Goal: Task Accomplishment & Management: Complete application form

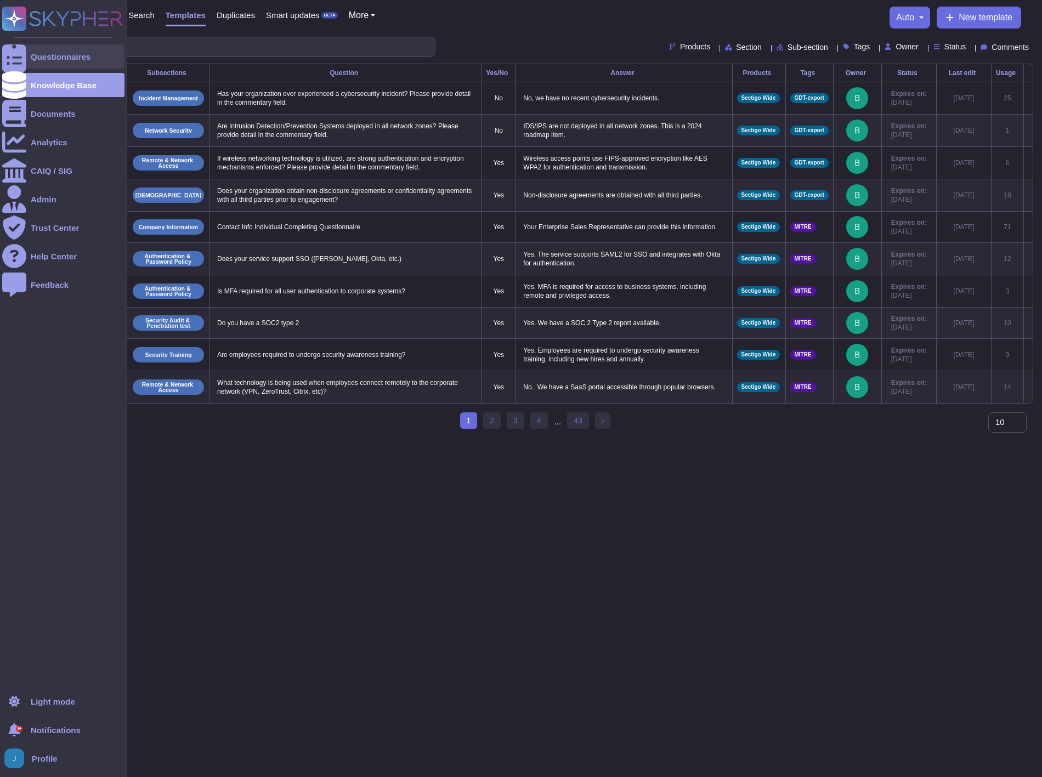
click at [58, 58] on div "Questionnaires" at bounding box center [61, 57] width 60 height 8
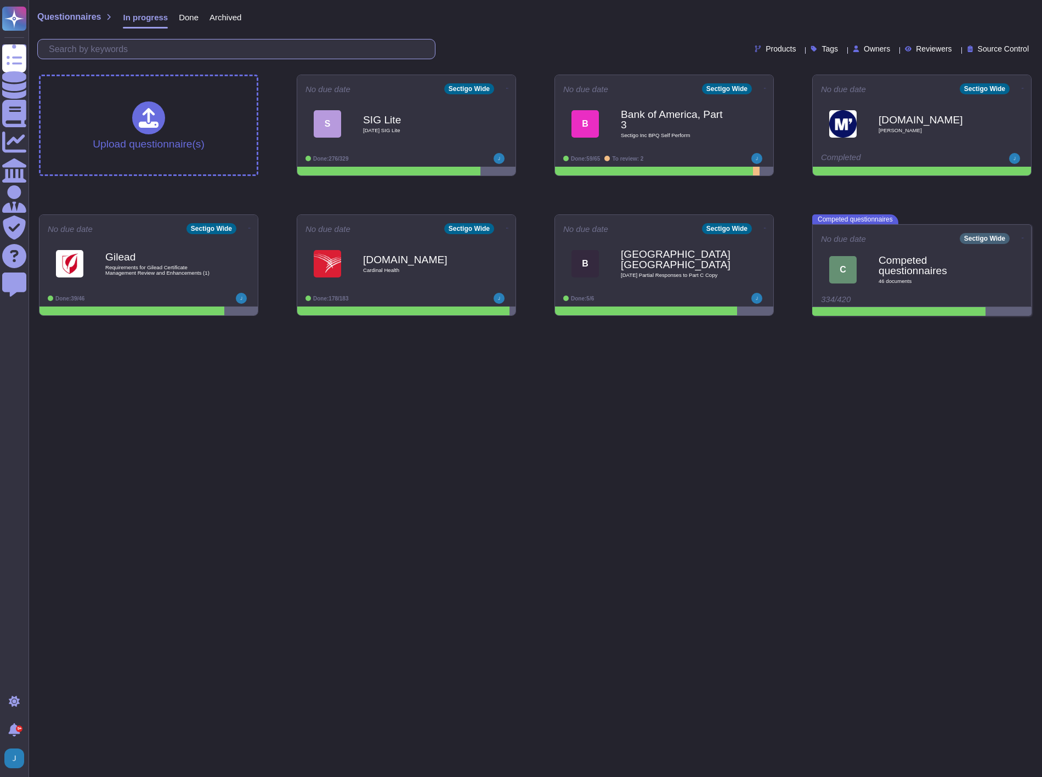
click at [173, 47] on input "text" at bounding box center [239, 48] width 392 height 19
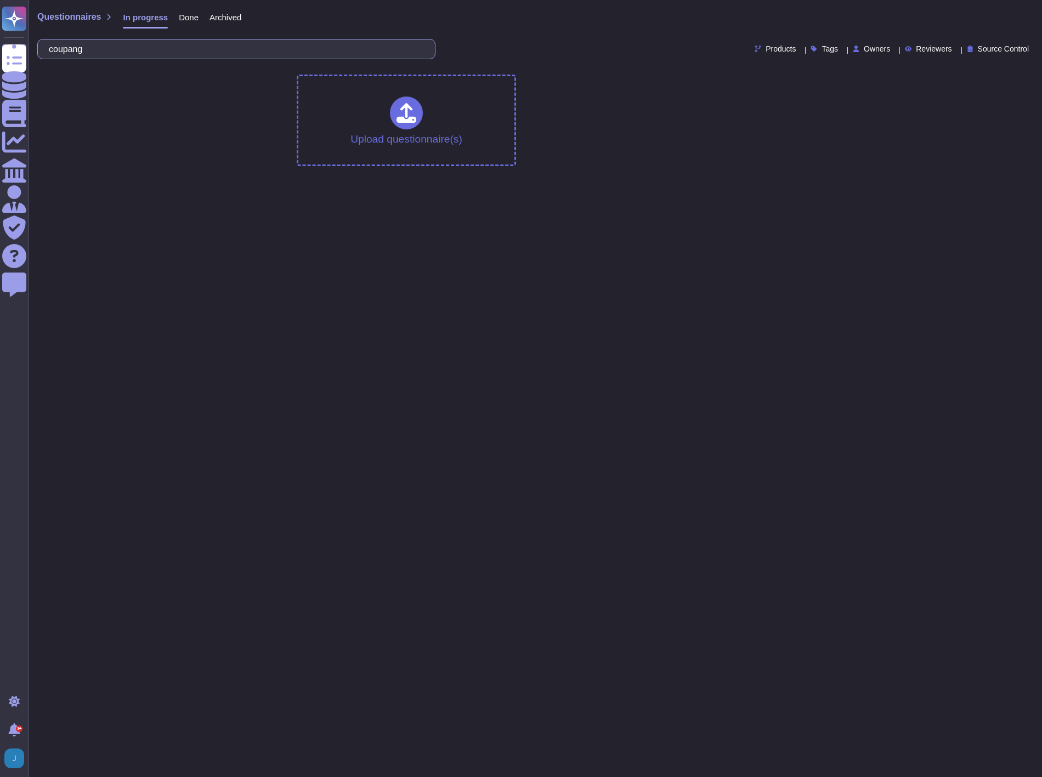
type input "coupang"
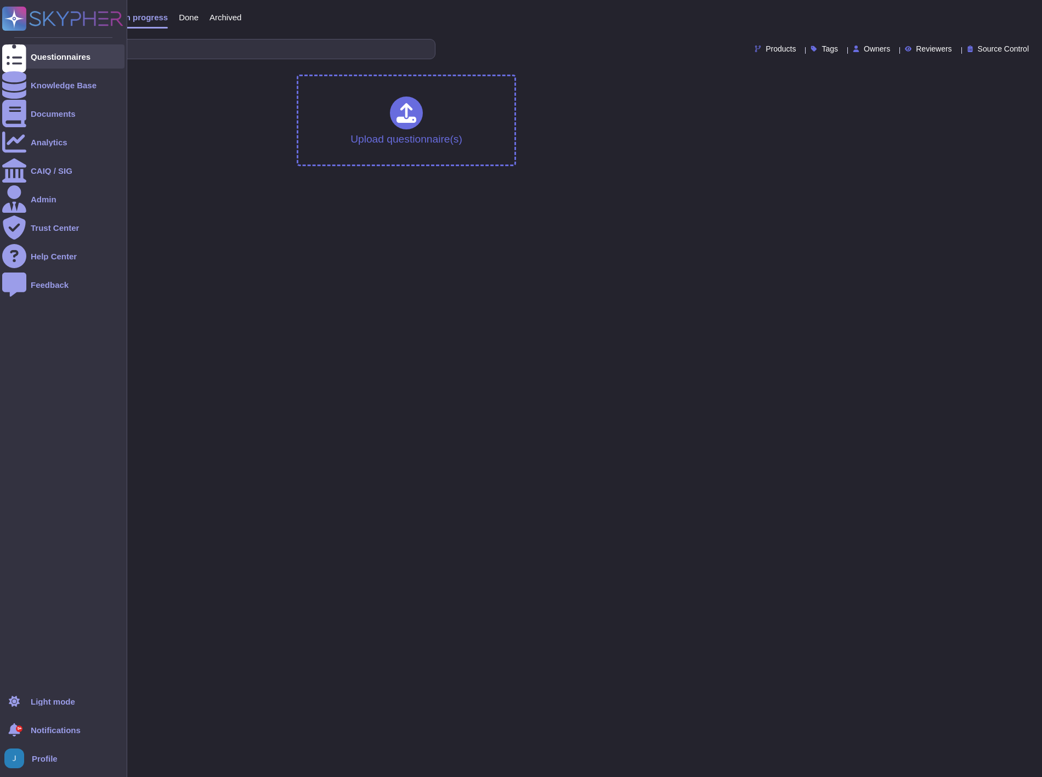
click at [42, 50] on div "Questionnaires" at bounding box center [63, 56] width 122 height 24
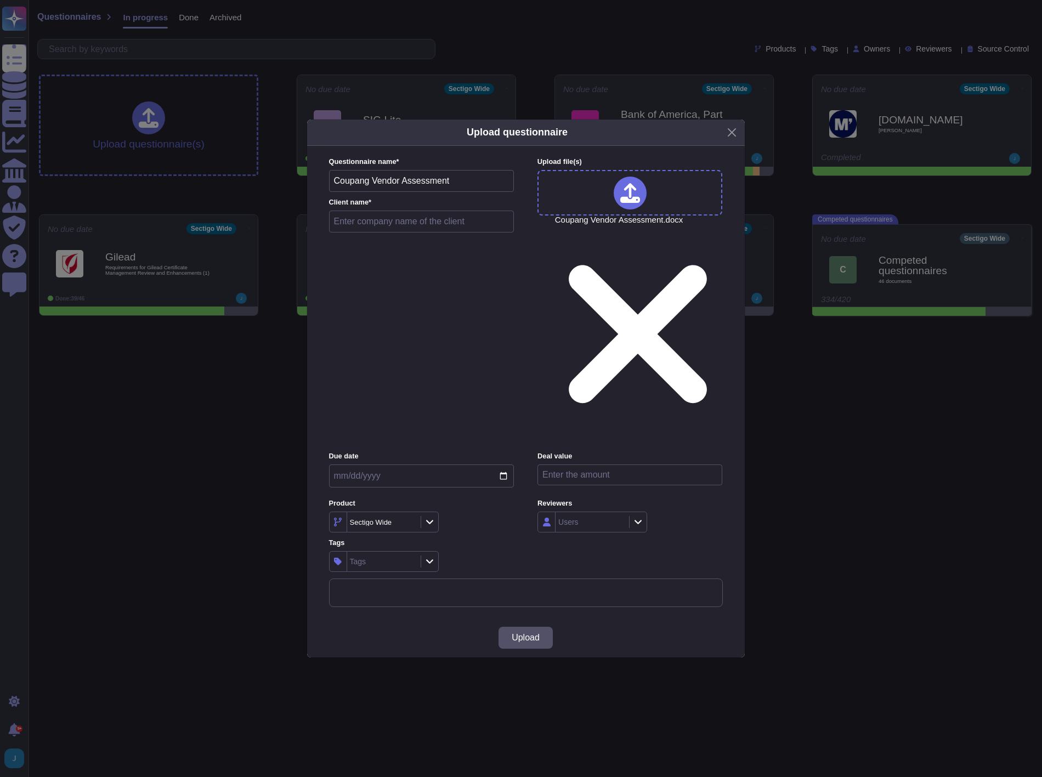
click at [388, 233] on input "text" at bounding box center [421, 222] width 185 height 22
type input "Coupang, Part 2"
drag, startPoint x: 551, startPoint y: 522, endPoint x: 516, endPoint y: 544, distance: 41.6
click at [518, 618] on div "Upload" at bounding box center [526, 637] width 438 height 39
click at [516, 627] on button "Upload" at bounding box center [526, 638] width 54 height 22
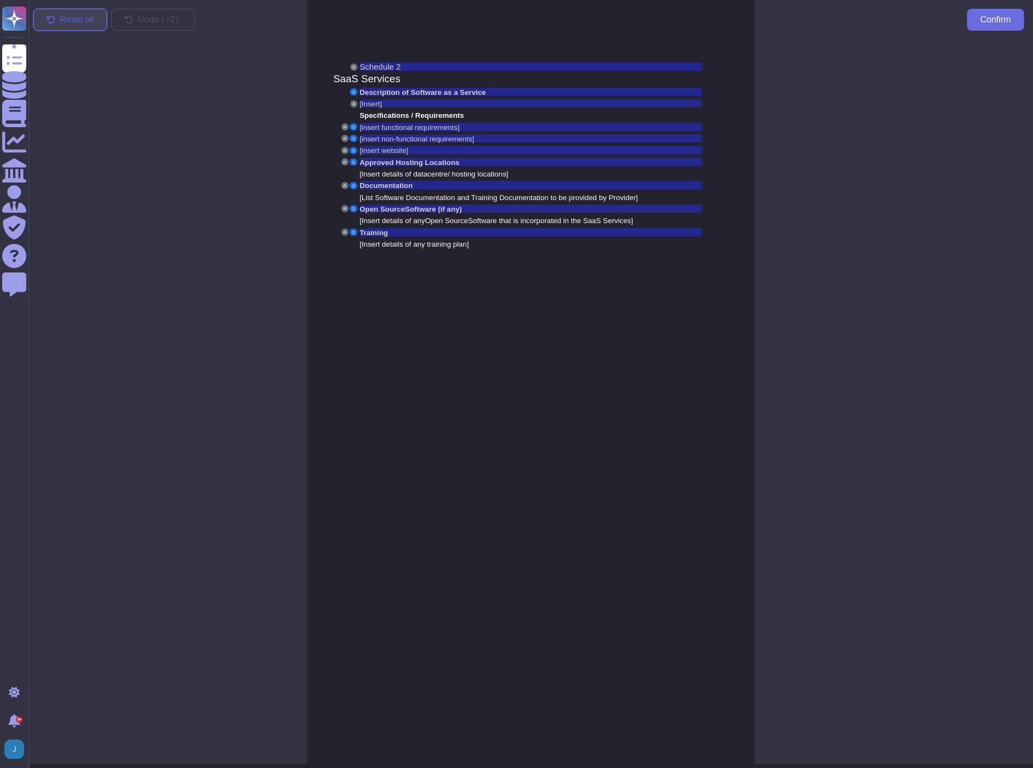
click at [65, 17] on span "Reset all" at bounding box center [77, 19] width 34 height 9
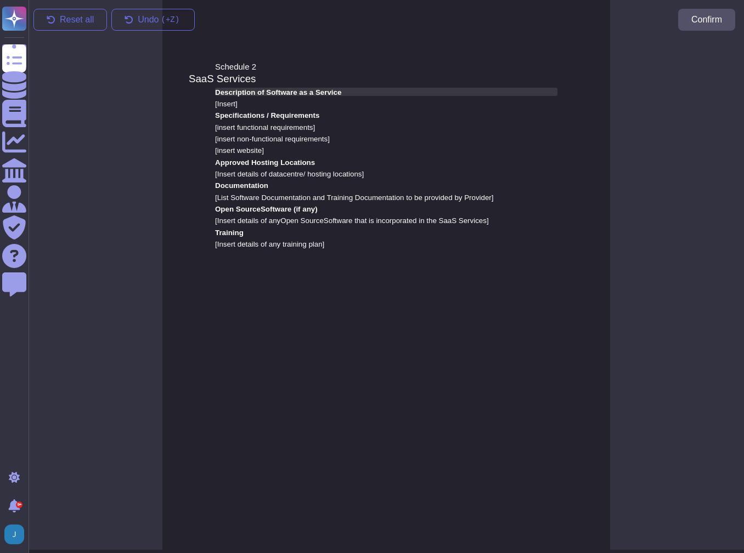
click at [281, 91] on span "Description of Software as a Service" at bounding box center [278, 92] width 126 height 8
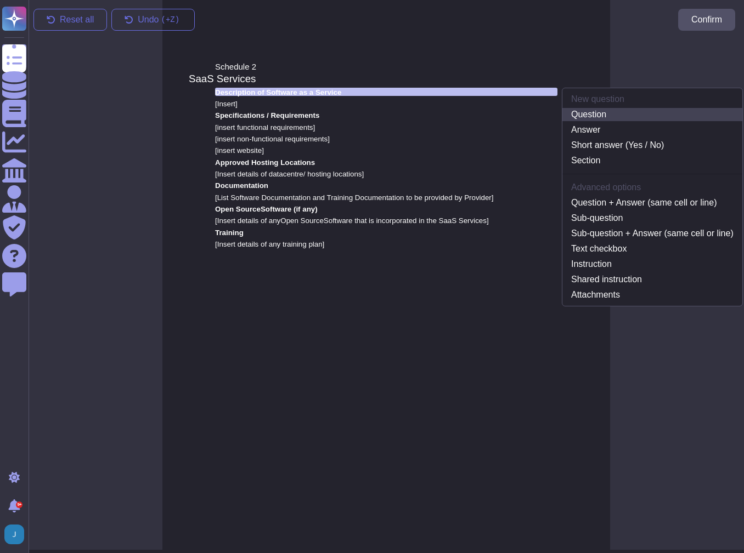
click at [607, 114] on link "Question" at bounding box center [652, 114] width 180 height 13
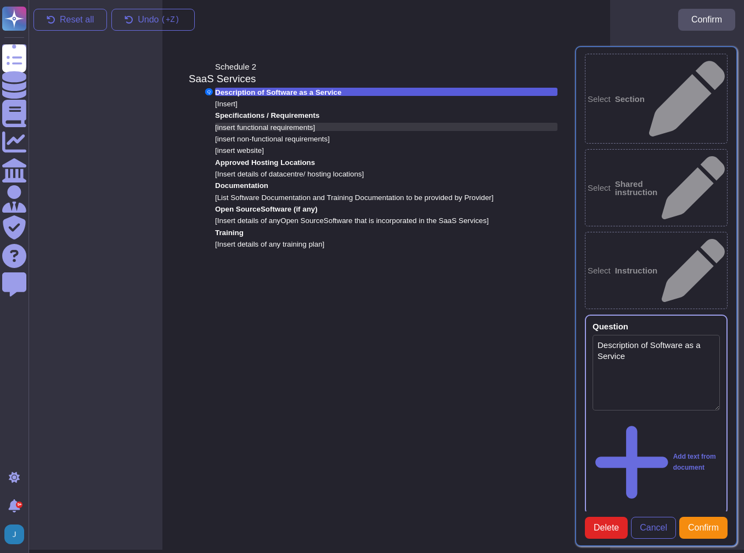
type textarea "Description of Software as a Service"
click at [231, 104] on span "[Insert]" at bounding box center [226, 104] width 22 height 8
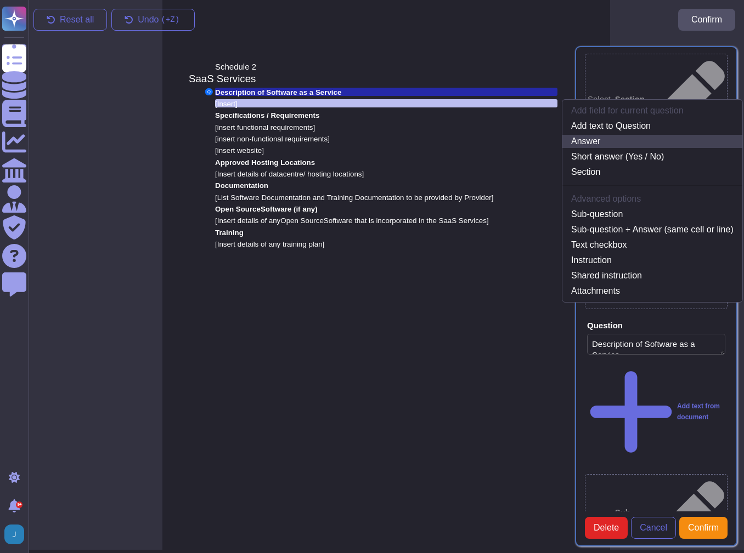
click at [589, 143] on link "Answer" at bounding box center [652, 141] width 180 height 13
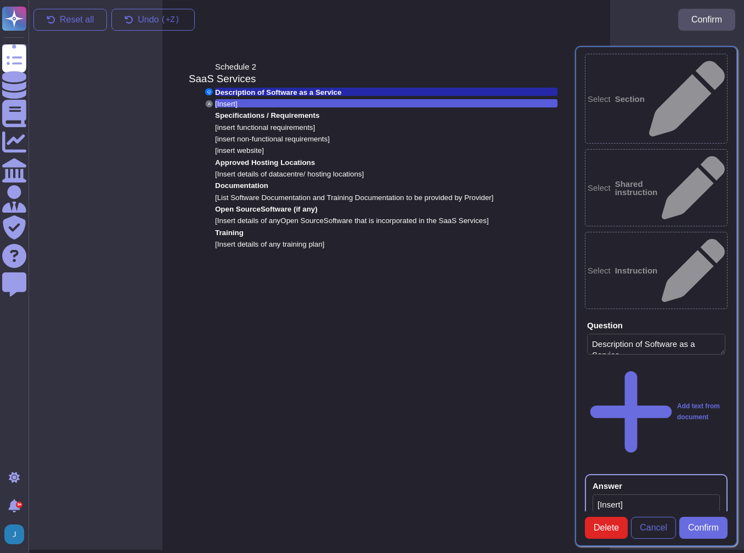
type textarea "[Insert]"
click at [240, 115] on span "Specifications / Requirements" at bounding box center [267, 115] width 104 height 8
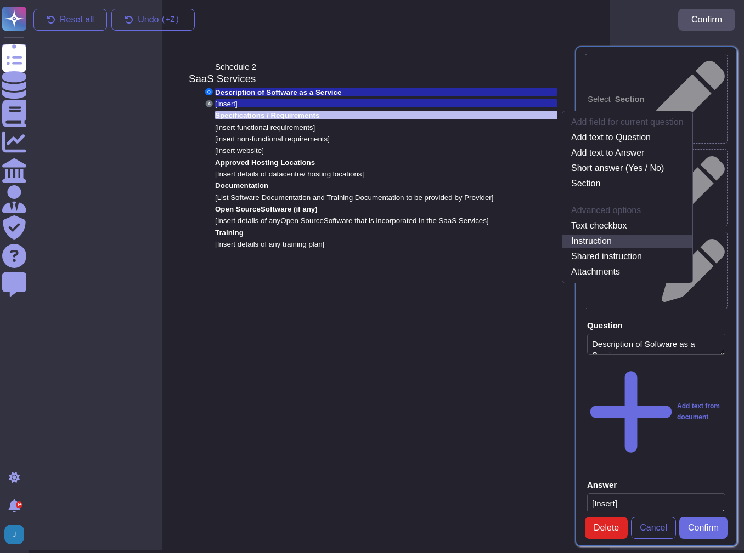
click at [624, 236] on link "Instruction" at bounding box center [627, 241] width 130 height 13
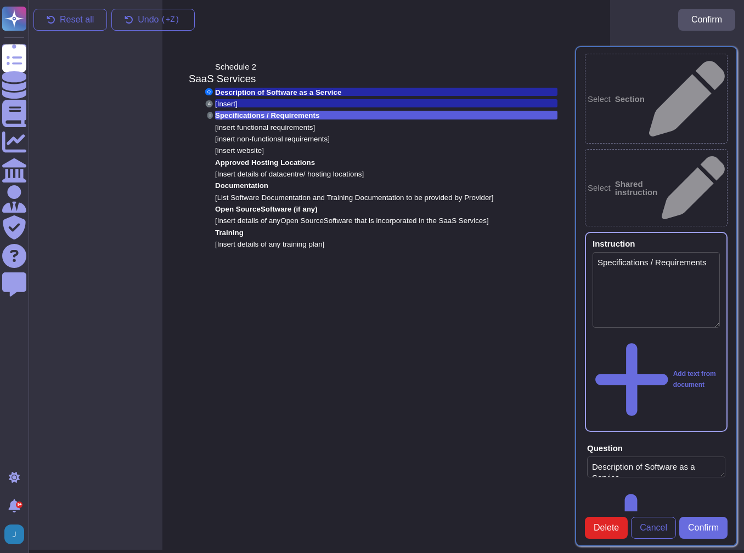
type textarea "Specifications / Requirements"
click at [255, 126] on span "[insert functional requirements]" at bounding box center [265, 127] width 100 height 8
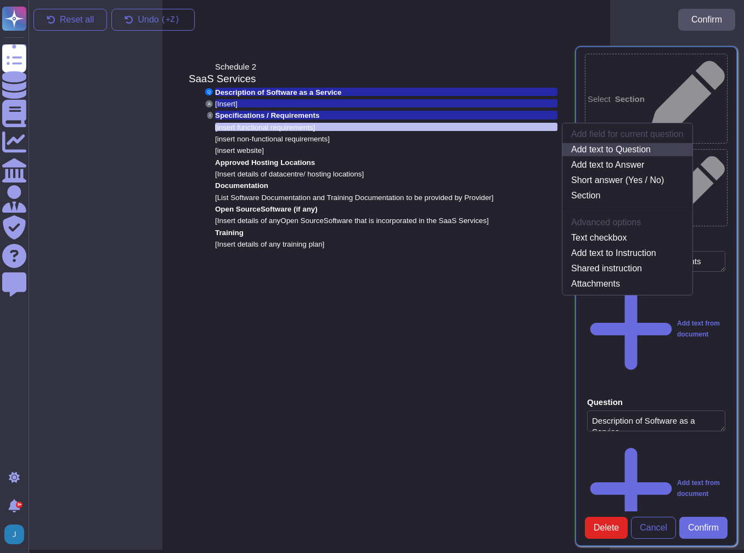
click at [579, 149] on link "Add text to Question" at bounding box center [627, 149] width 130 height 13
type textarea "Description of Software as a Service [insert functional requirements]"
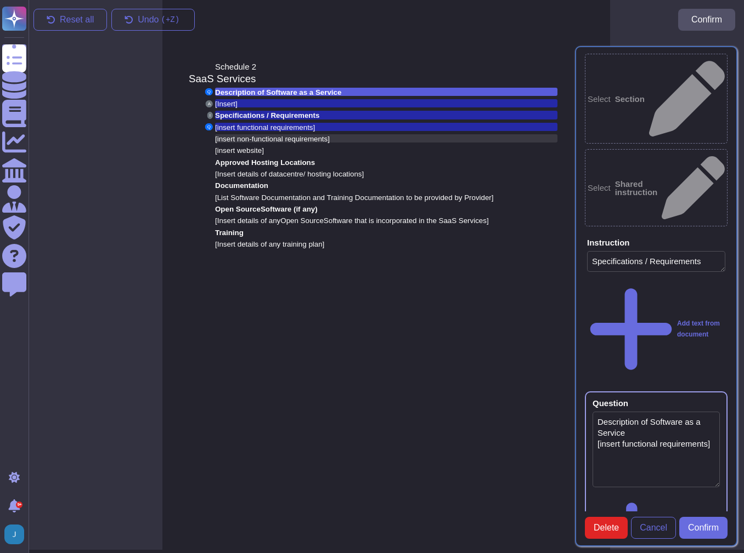
click at [327, 137] on span "[insert non-functional requirements]" at bounding box center [272, 139] width 115 height 8
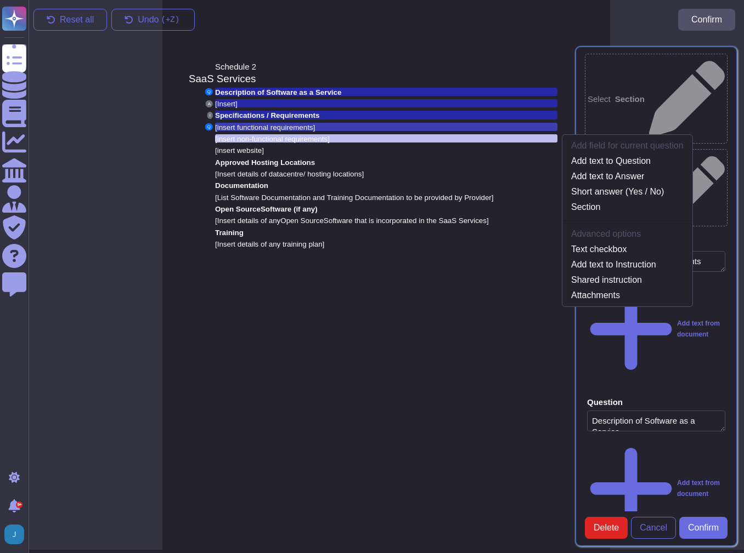
click at [260, 127] on span "[insert functional requirements]" at bounding box center [265, 127] width 100 height 8
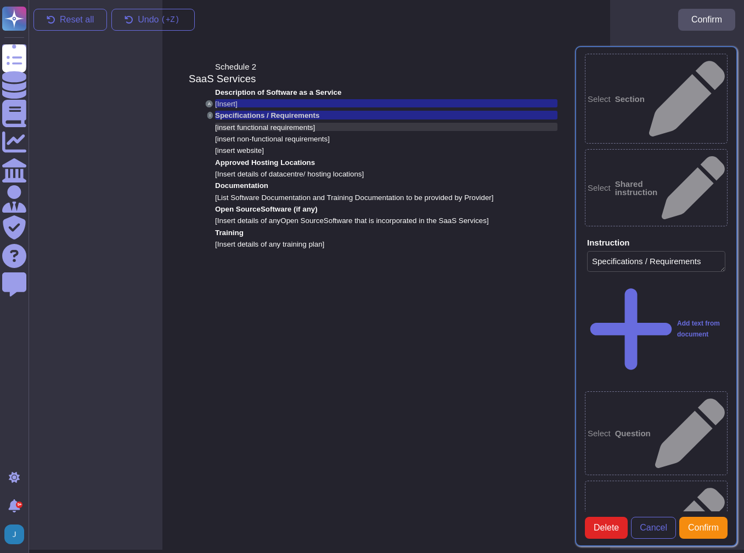
click at [228, 125] on span "[insert functional requirements]" at bounding box center [265, 127] width 100 height 8
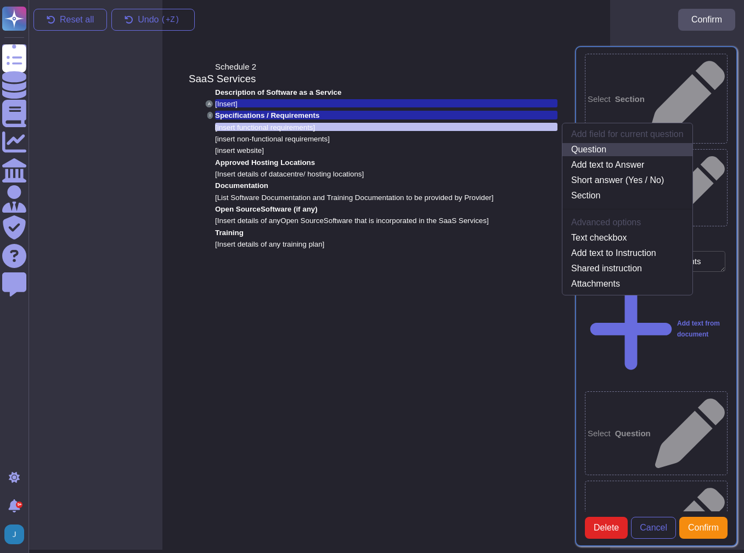
click at [610, 150] on link "Question" at bounding box center [627, 149] width 130 height 13
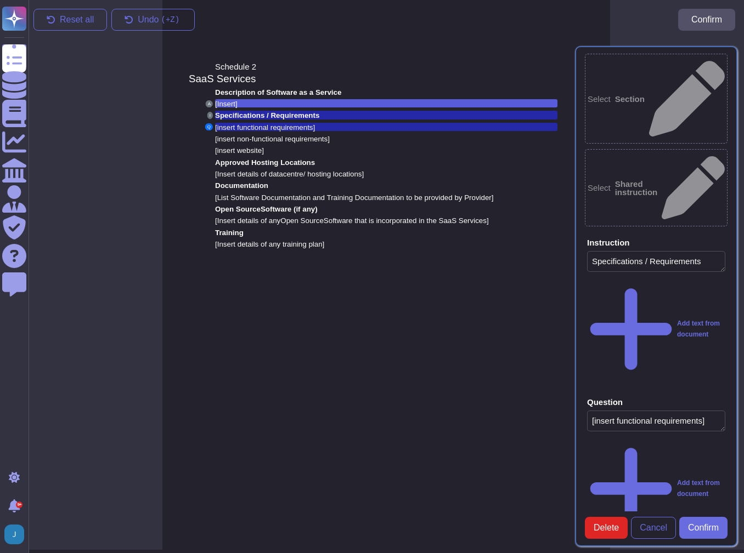
click at [478, 363] on div "Schedule 2 SaaS Services Description of Software as a Service A [Insert] I Spec…" at bounding box center [386, 273] width 448 height 553
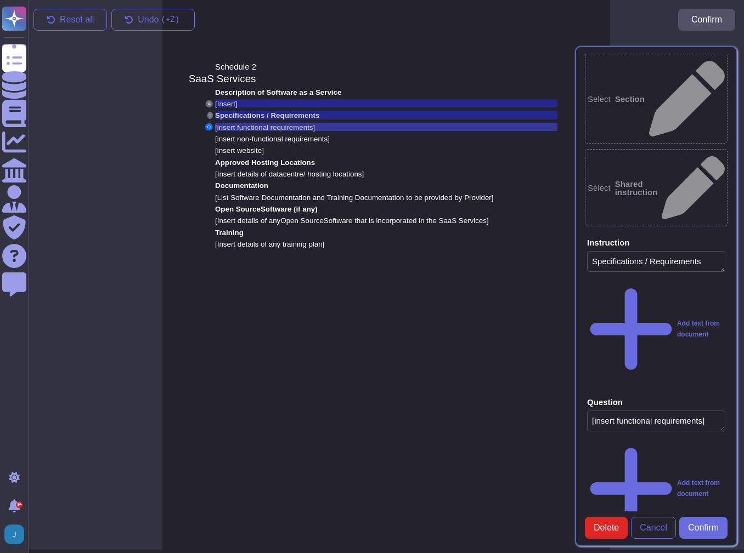
click at [357, 124] on div "[insert functional requirements]" at bounding box center [386, 127] width 342 height 8
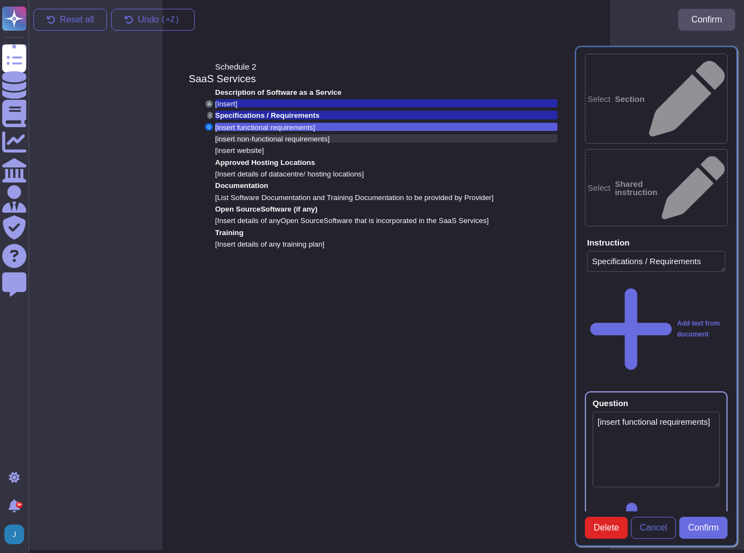
click at [224, 137] on span "[insert non-functional requirements]" at bounding box center [272, 139] width 115 height 8
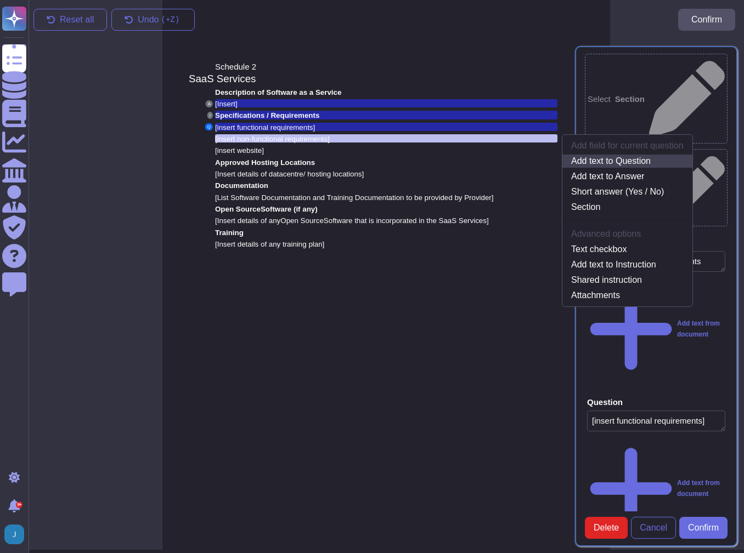
click at [609, 159] on link "Add text to Question" at bounding box center [627, 161] width 130 height 13
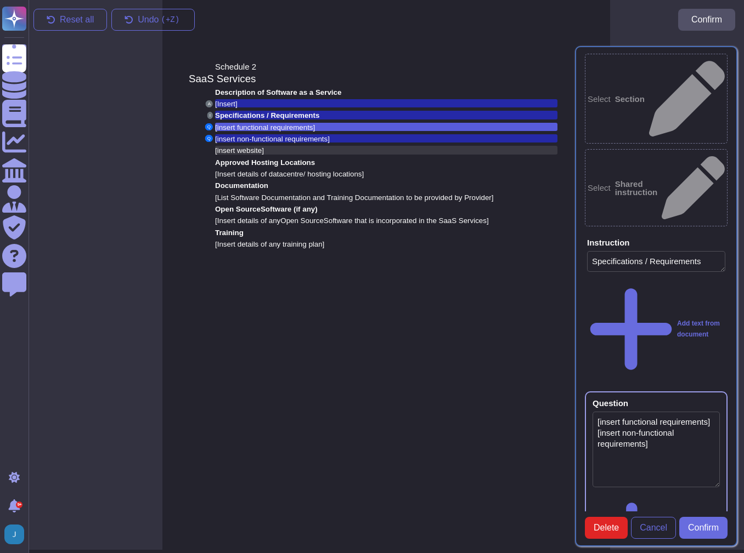
click at [226, 146] on span "[insert website]" at bounding box center [239, 150] width 49 height 8
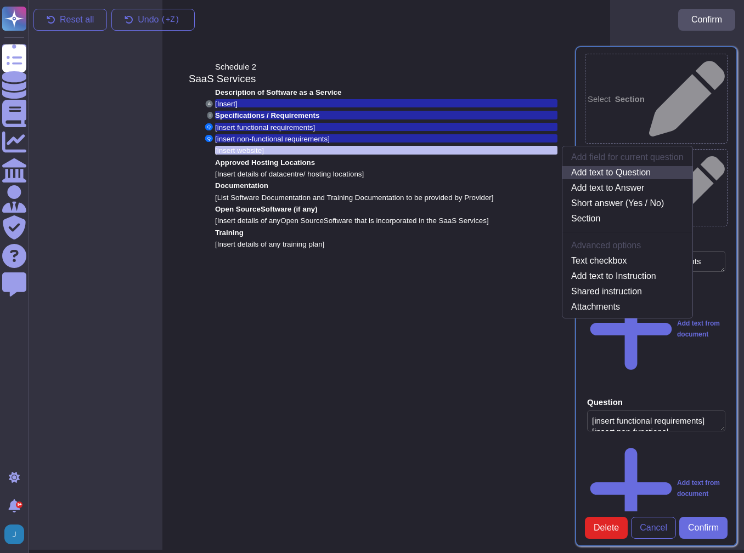
click at [601, 177] on link "Add text to Question" at bounding box center [627, 172] width 130 height 13
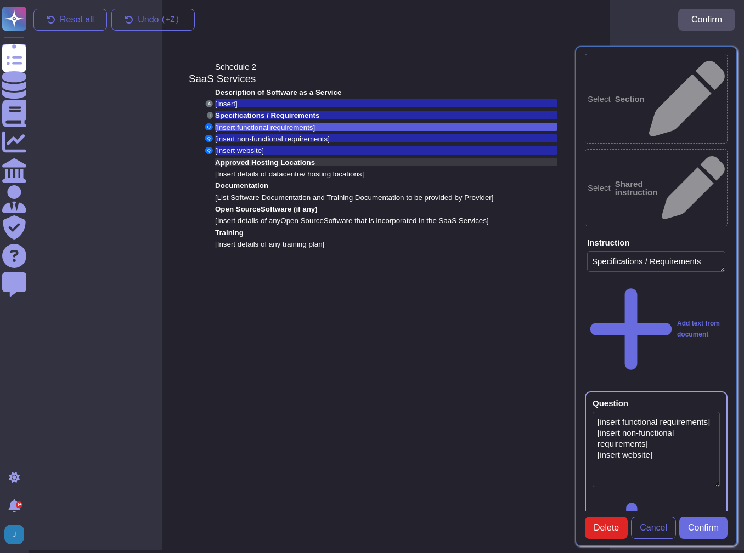
click at [258, 161] on span "Approved Hosting Locations" at bounding box center [265, 163] width 100 height 8
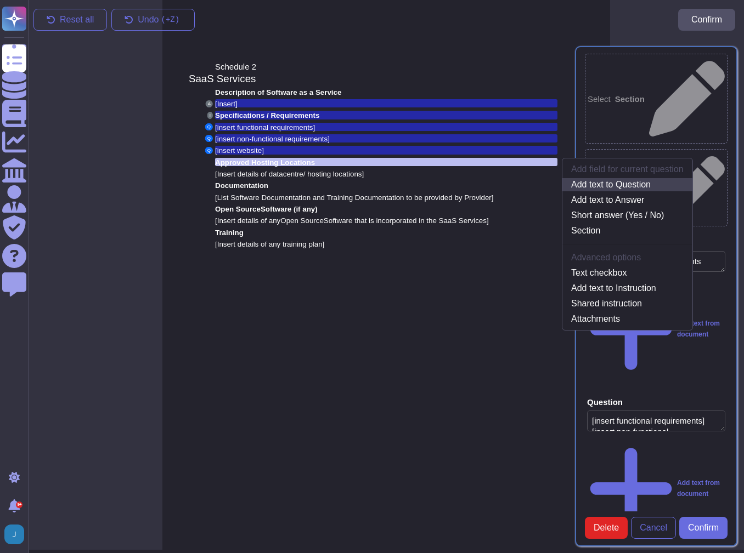
click at [599, 184] on link "Add text to Question" at bounding box center [627, 184] width 130 height 13
type textarea "[insert functional requirements] [insert non-functional requirements] [insert w…"
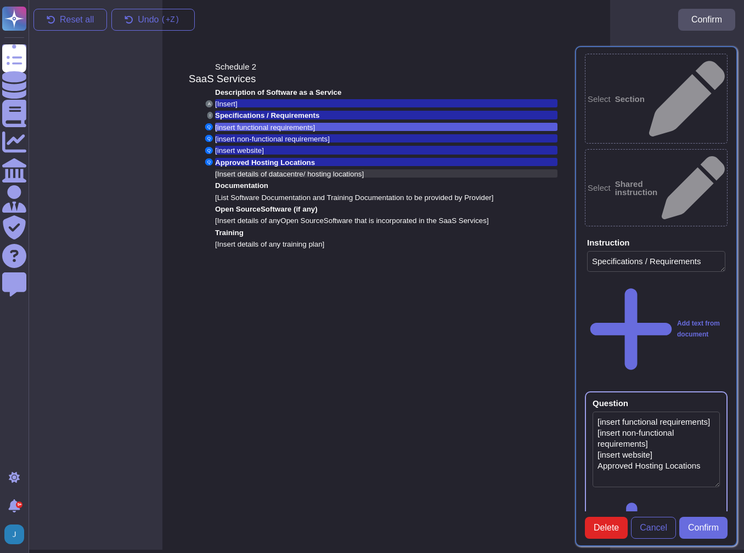
click at [259, 171] on span "[Insert details of data" at bounding box center [249, 174] width 68 height 8
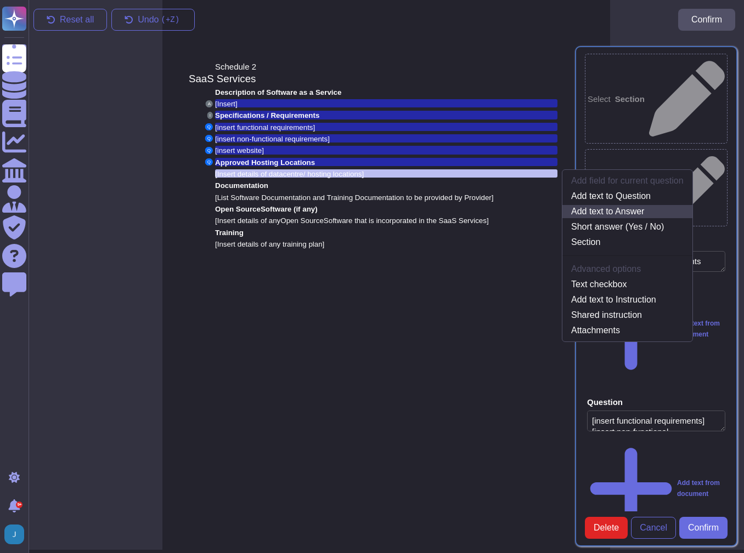
click at [595, 215] on link "Add text to Answer" at bounding box center [627, 211] width 130 height 13
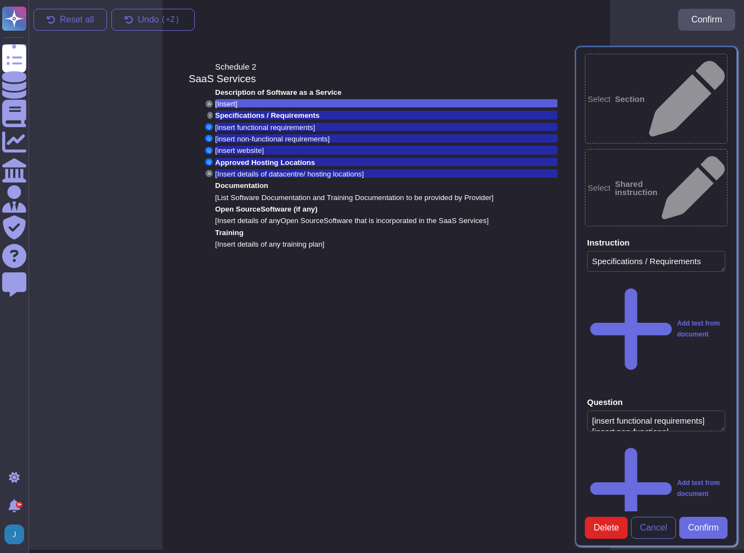
type textarea "[Insert] [Insert details of data centre / hosting locations]"
click at [261, 186] on span "Documentation" at bounding box center [241, 186] width 53 height 8
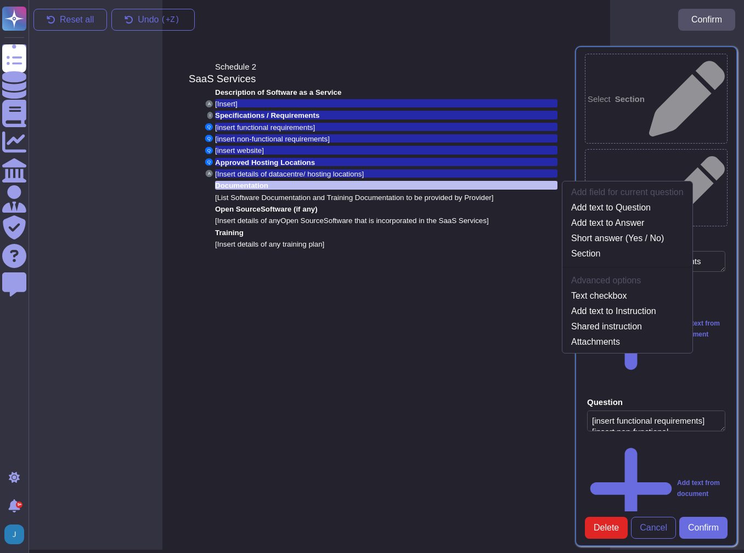
click at [385, 321] on div "Schedule 2 SaaS Services Description of Software as a Service A [Insert] I Spec…" at bounding box center [386, 273] width 448 height 553
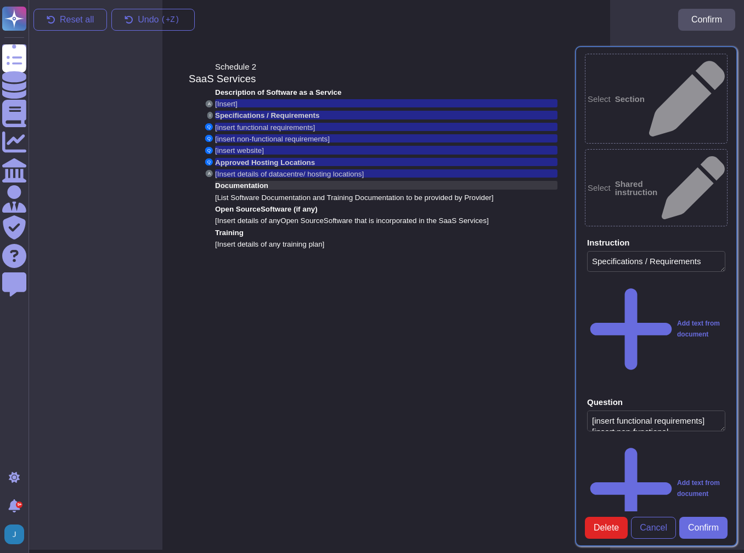
click at [246, 184] on span "Documentation" at bounding box center [241, 186] width 53 height 8
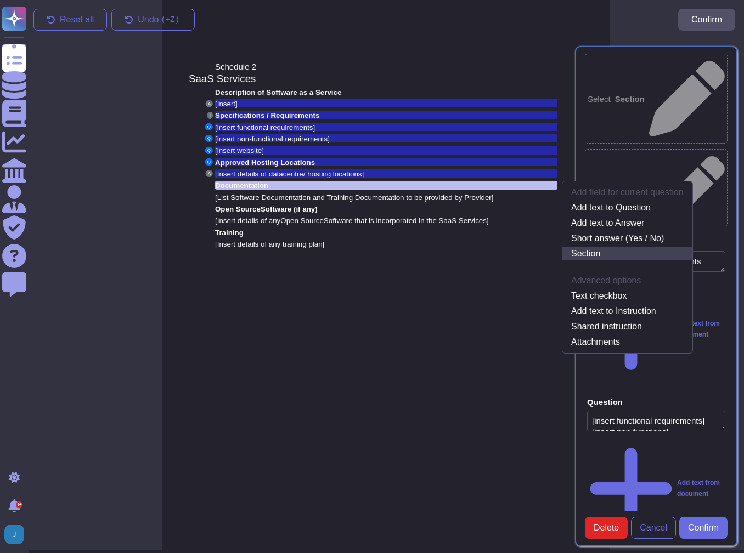
click at [598, 251] on link "Section" at bounding box center [627, 253] width 130 height 13
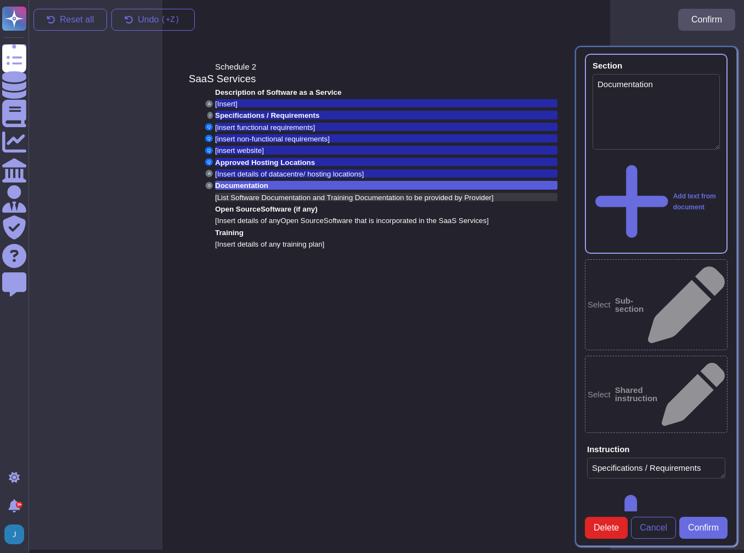
type textarea "Documentation"
click at [282, 197] on span "[List Software Documentation and Training Documentation to be provided by Provi…" at bounding box center [354, 198] width 279 height 8
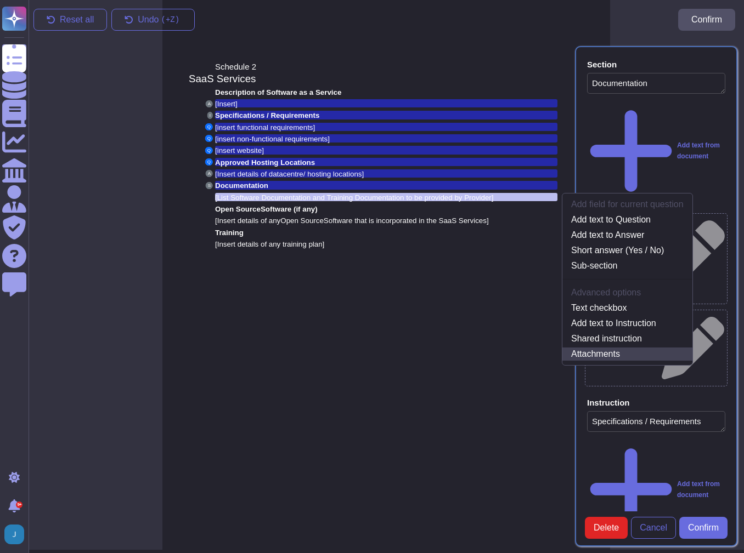
click at [616, 349] on link "Attachments" at bounding box center [627, 354] width 130 height 13
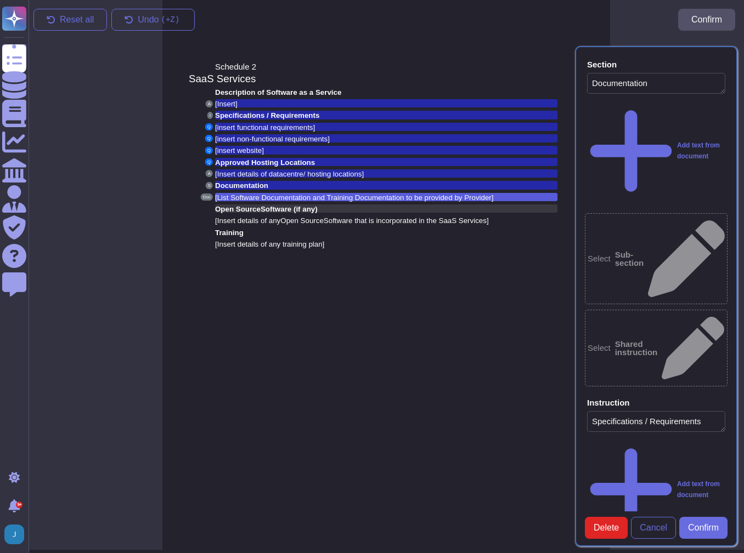
click at [250, 206] on span "Open Source" at bounding box center [238, 209] width 46 height 8
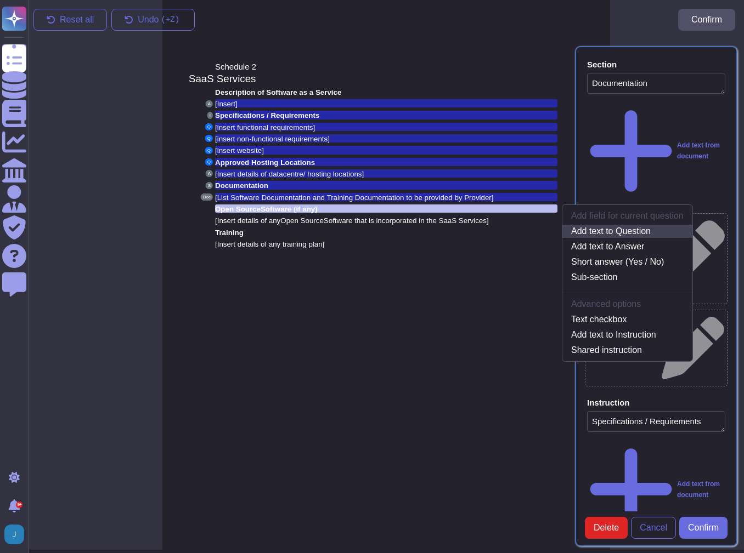
click at [611, 230] on link "Add text to Question" at bounding box center [627, 231] width 130 height 13
type textarea "[insert functional requirements] [insert non-functional requirements] [insert w…"
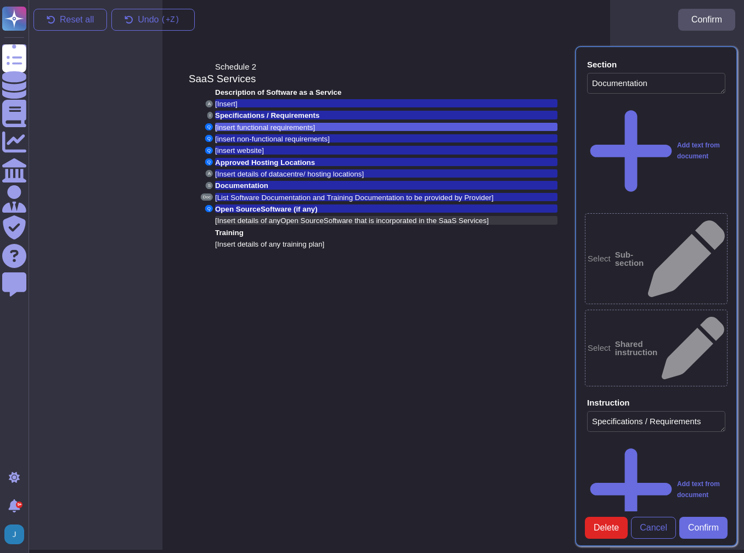
click at [413, 217] on span "Software that is incorporated in the SaaS Services]" at bounding box center [406, 221] width 165 height 8
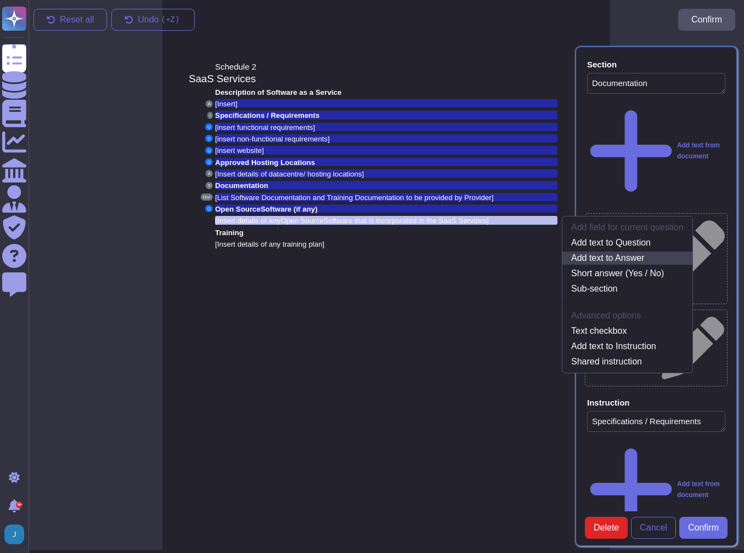
click at [600, 258] on link "Add text to Answer" at bounding box center [627, 258] width 130 height 13
type textarea "[Insert] [Insert details of data centre / hosting locations] [Insert details of…"
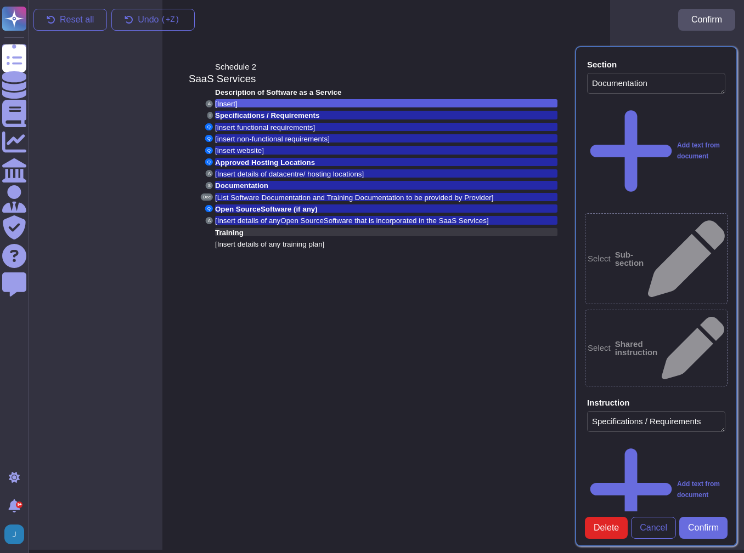
click at [239, 233] on span "Training" at bounding box center [229, 233] width 29 height 8
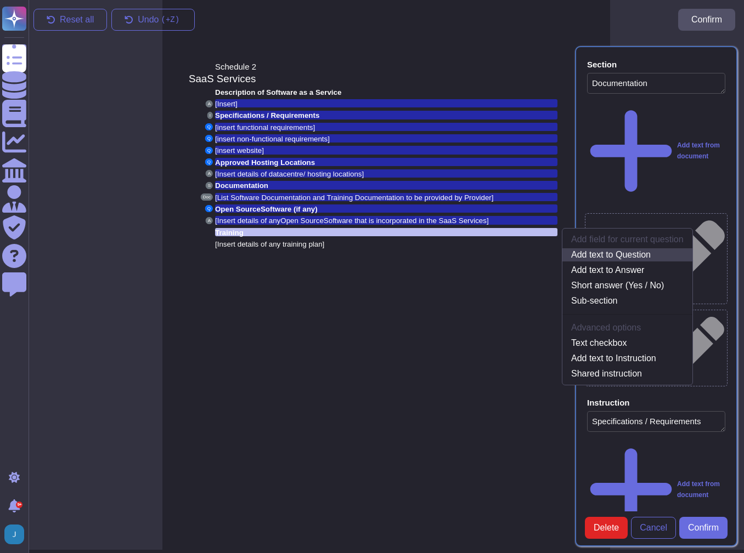
click at [610, 252] on link "Add text to Question" at bounding box center [627, 254] width 130 height 13
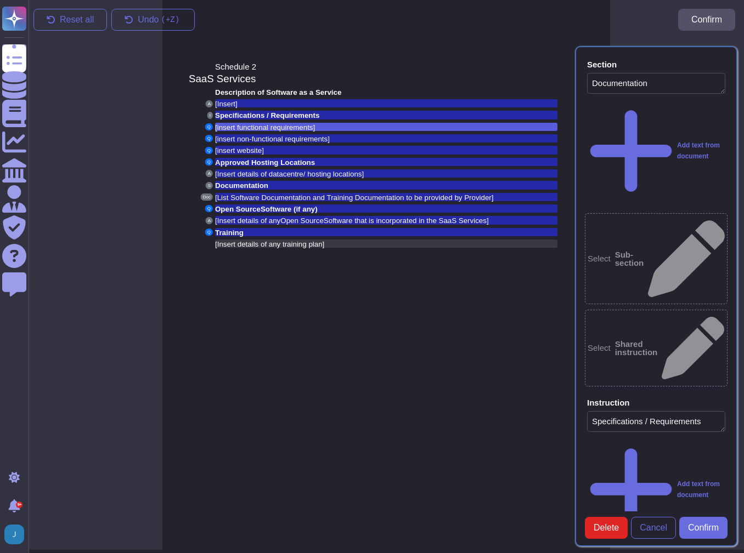
type textarea "[insert functional requirements] [insert non-functional requirements] [insert w…"
click at [255, 245] on span "[Insert details of any training plan]" at bounding box center [269, 244] width 109 height 8
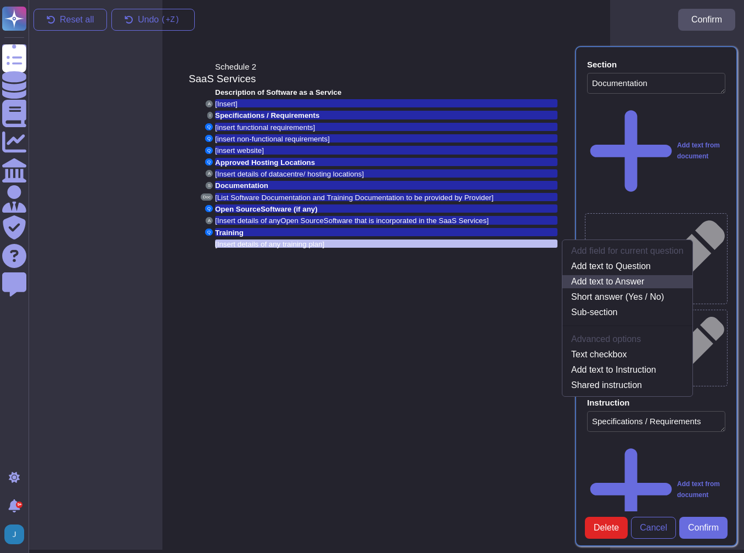
click at [615, 280] on link "Add text to Answer" at bounding box center [627, 281] width 130 height 13
type textarea "[Insert] [Insert details of data centre / hosting locations] [Insert details of…"
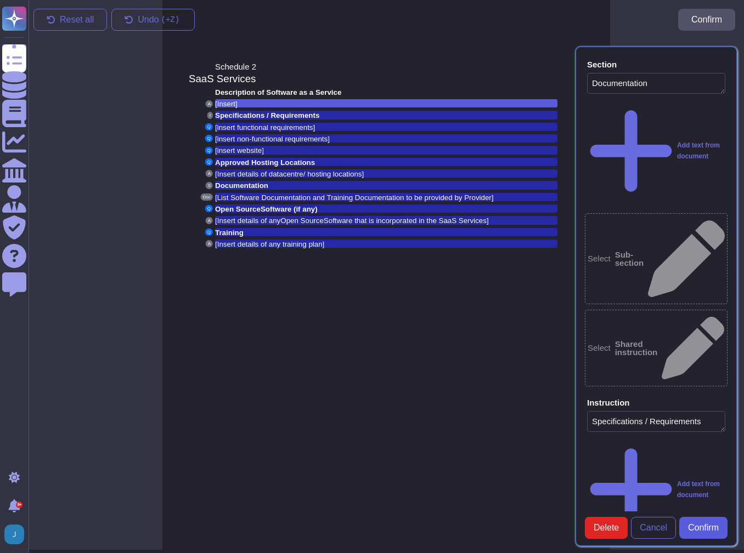
click at [703, 532] on span "Confirm" at bounding box center [703, 528] width 31 height 9
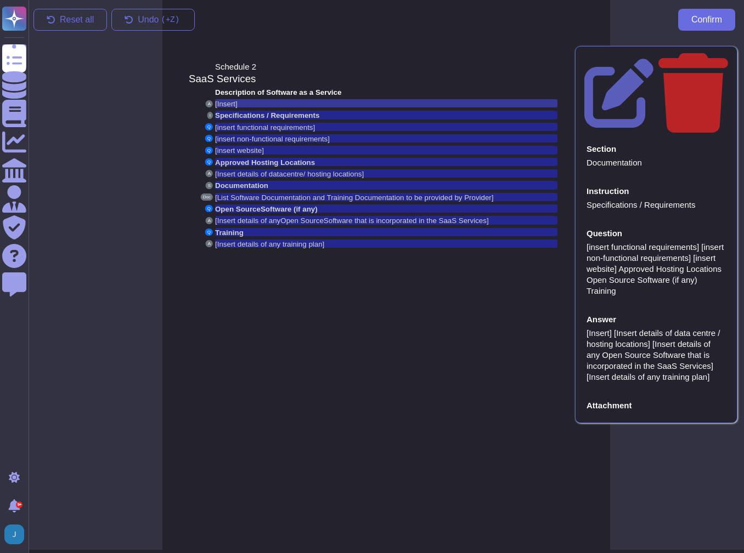
click at [224, 101] on span "[Insert]" at bounding box center [226, 104] width 22 height 8
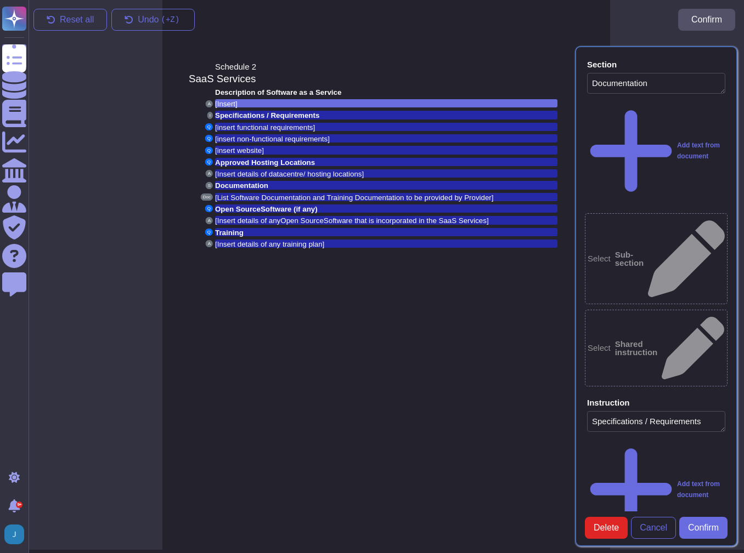
type textarea "Documentation"
type textarea "Specifications / Requirements"
type textarea "[insert functional requirements] [insert non-functional requirements] [insert w…"
type textarea "[Insert] [Insert details of data centre / hosting locations] [Insert details of…"
click at [228, 90] on span "Description of Software as a Service" at bounding box center [278, 92] width 126 height 8
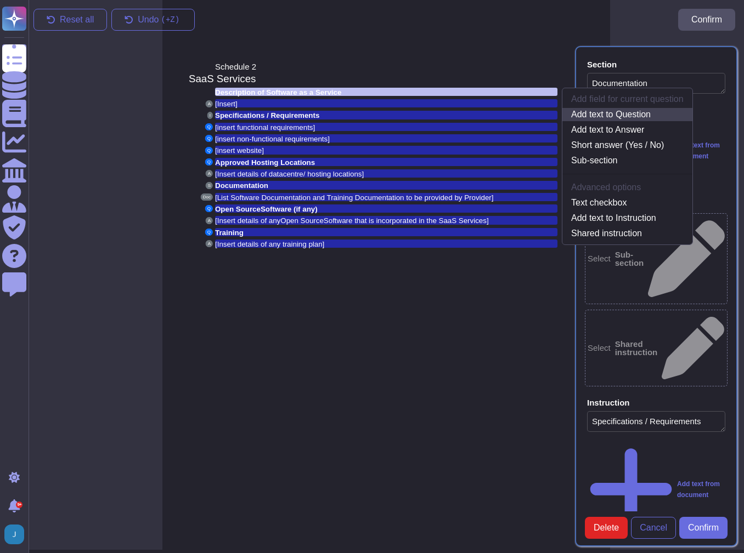
click at [605, 118] on link "Add text to Question" at bounding box center [627, 114] width 130 height 13
type textarea "[insert functional requirements] [insert non-functional requirements] [insert w…"
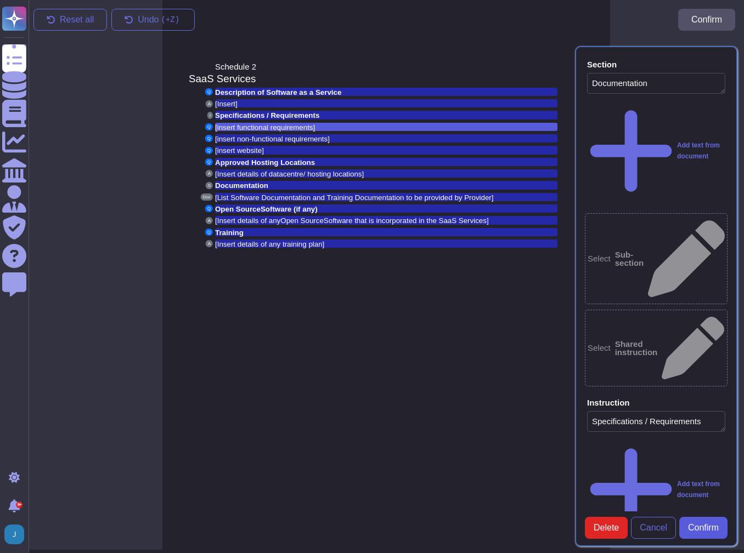
click at [688, 533] on span "Confirm" at bounding box center [703, 528] width 31 height 9
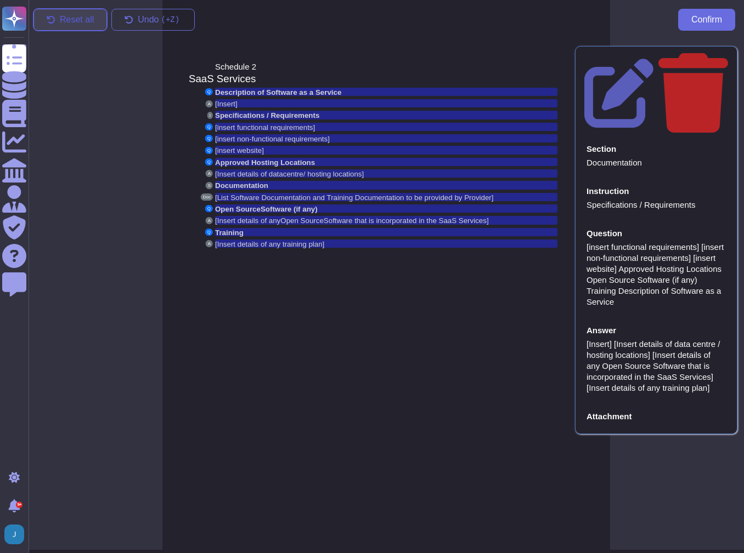
click at [60, 15] on span "Reset all" at bounding box center [77, 19] width 34 height 9
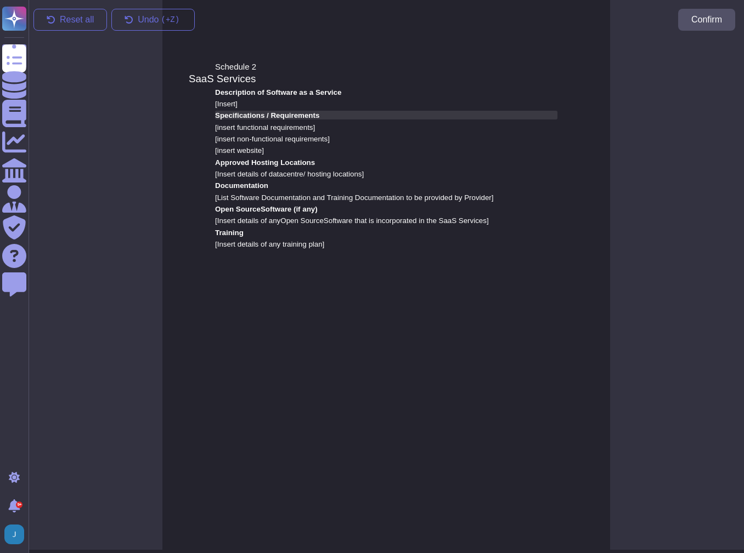
click at [240, 115] on span "Specifications / Requirements" at bounding box center [267, 115] width 104 height 8
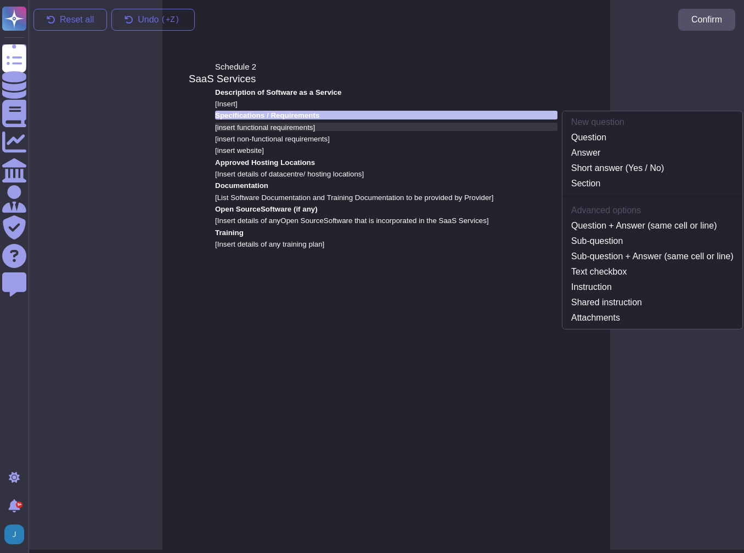
click at [305, 125] on span "[insert functional requirements]" at bounding box center [265, 127] width 100 height 8
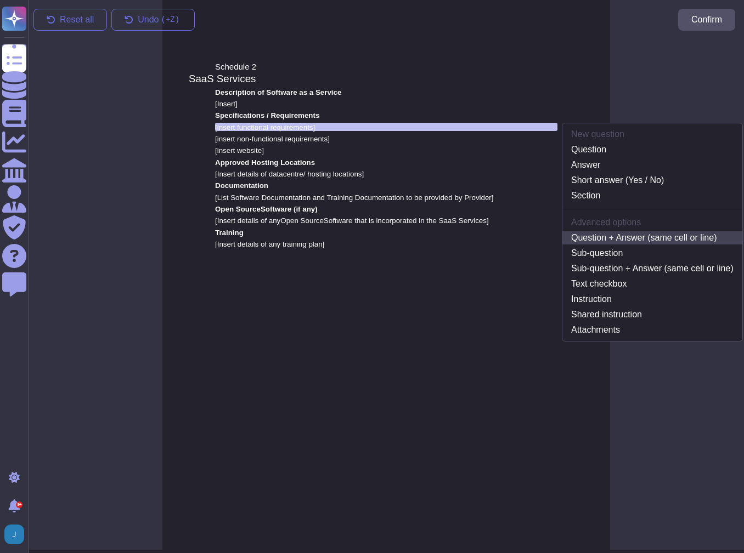
click at [626, 235] on link "Question + Answer (same cell or line)" at bounding box center [652, 237] width 180 height 13
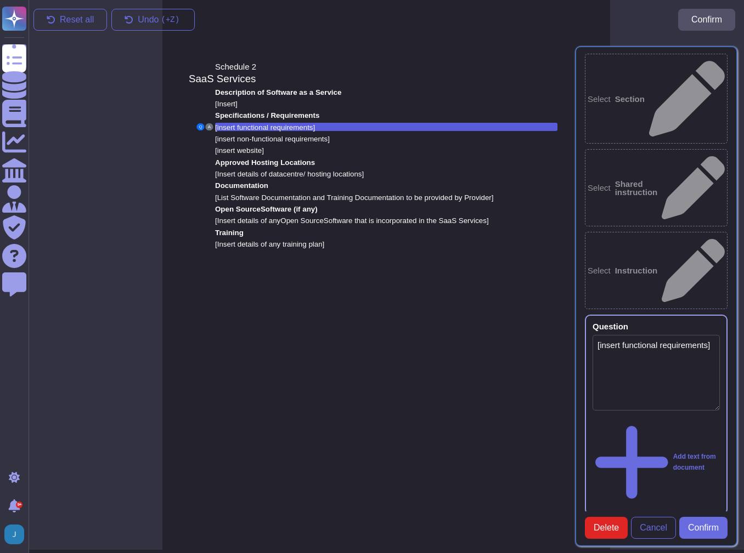
type textarea "[insert functional requirements]"
click at [234, 137] on span "[insert non-functional requirements]" at bounding box center [272, 139] width 115 height 8
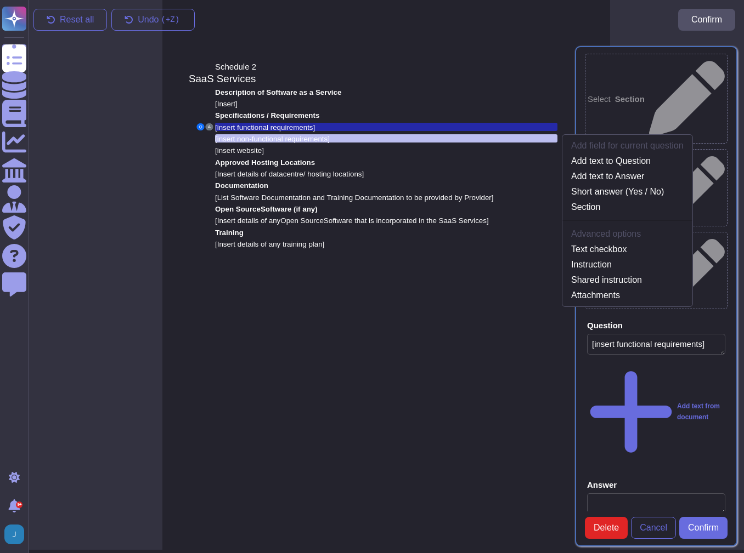
click at [361, 320] on div "Schedule 2 SaaS Services Description of Software as a Service [Insert] Specific…" at bounding box center [386, 273] width 448 height 553
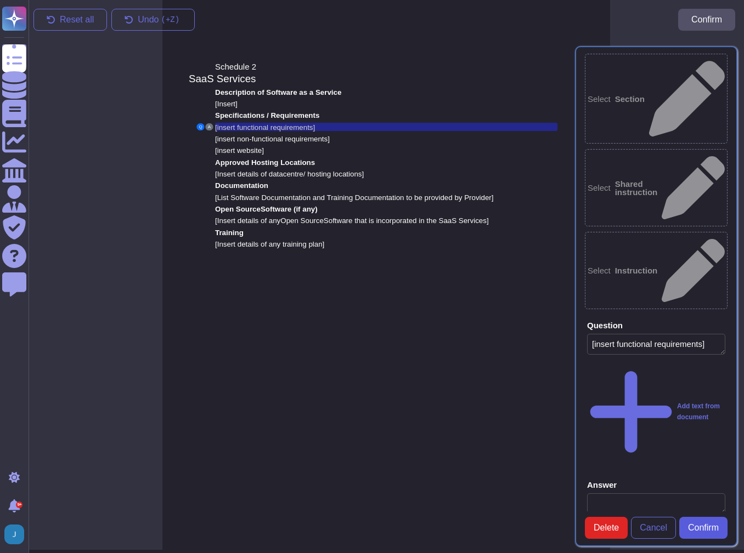
click at [717, 524] on span "Confirm" at bounding box center [703, 528] width 31 height 9
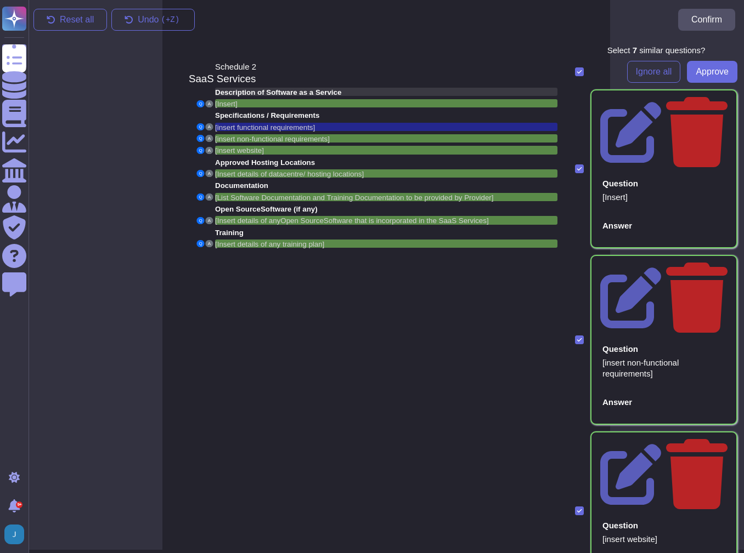
click at [252, 94] on span "Description of Software as a Service" at bounding box center [278, 92] width 126 height 8
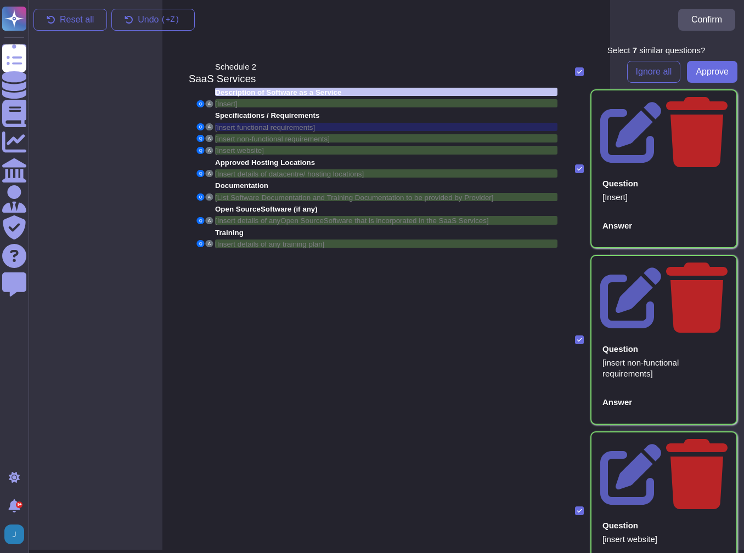
drag, startPoint x: 252, startPoint y: 94, endPoint x: 246, endPoint y: 92, distance: 6.9
click at [246, 92] on span "Description of Software as a Service" at bounding box center [278, 92] width 126 height 8
click at [276, 282] on div "Schedule 2 SaaS Services Description of Software as a Service Q A [Insert] Spec…" at bounding box center [386, 273] width 448 height 553
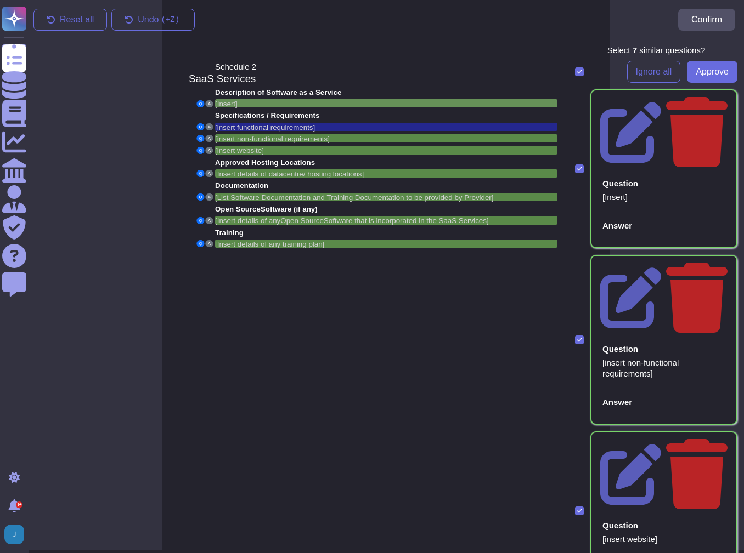
click at [236, 99] on span "[Insert]" at bounding box center [226, 103] width 22 height 9
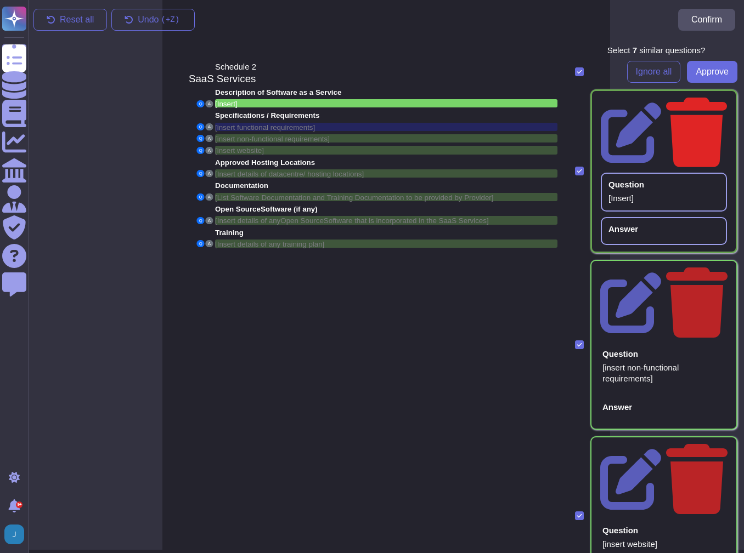
click at [714, 99] on icon at bounding box center [696, 133] width 61 height 70
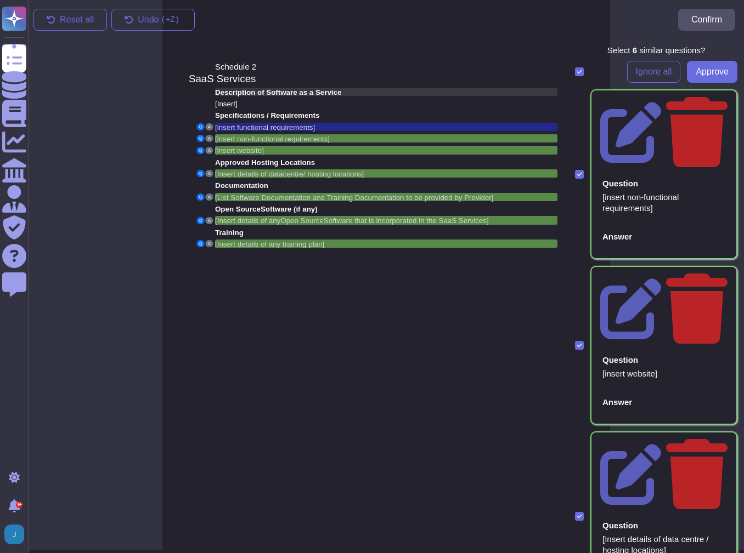
click at [261, 93] on span "Description of Software as a Service" at bounding box center [278, 92] width 126 height 8
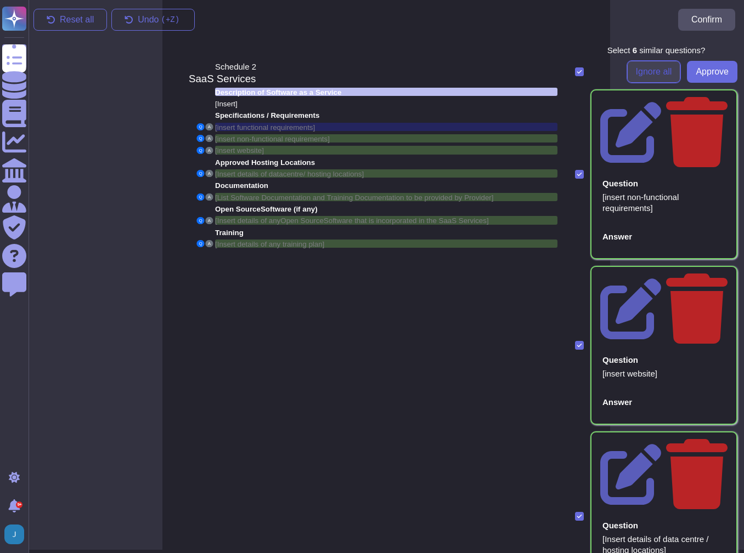
click at [642, 68] on span "Ignore all" at bounding box center [654, 71] width 36 height 9
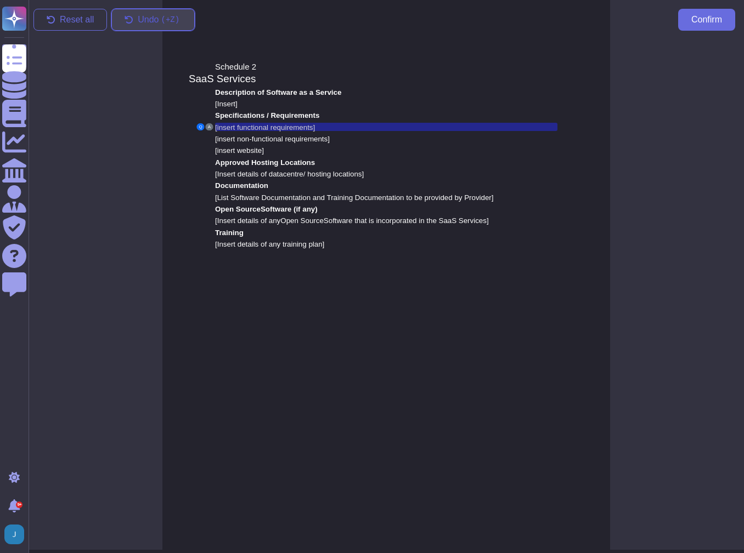
click at [125, 18] on icon at bounding box center [129, 20] width 8 height 8
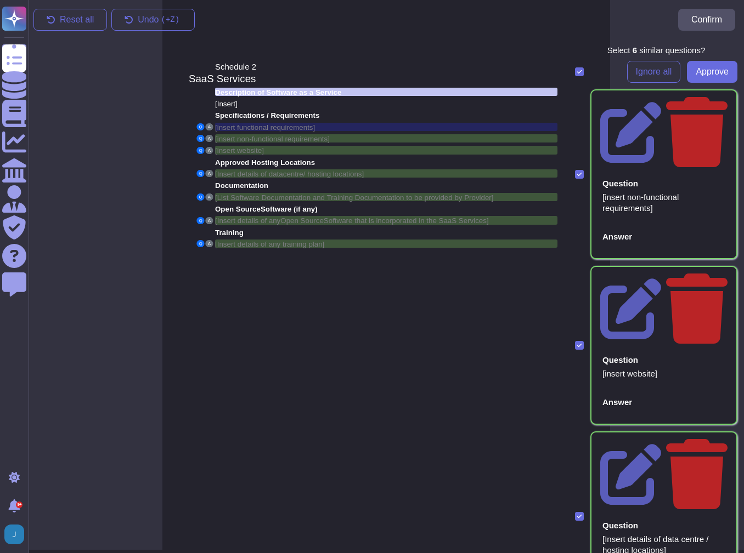
click at [233, 92] on span "Description of Software as a Service" at bounding box center [278, 92] width 126 height 8
click at [712, 75] on span "Approve" at bounding box center [712, 71] width 33 height 9
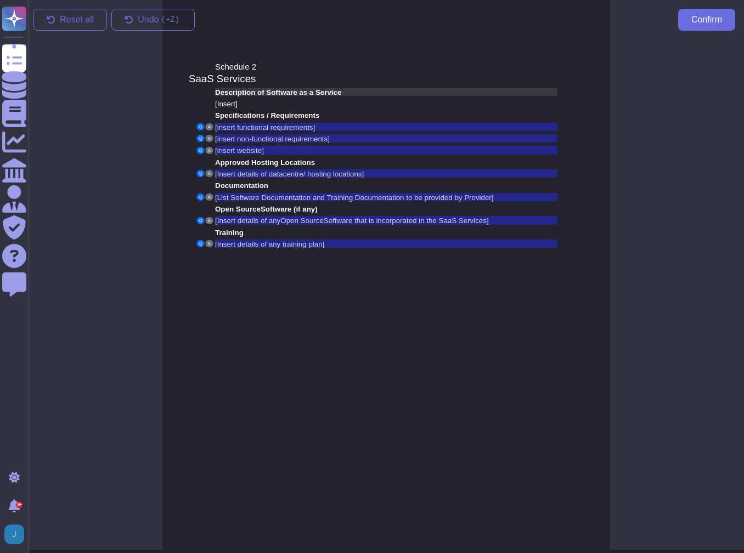
click at [273, 94] on span "Description of Software as a Service" at bounding box center [278, 92] width 126 height 8
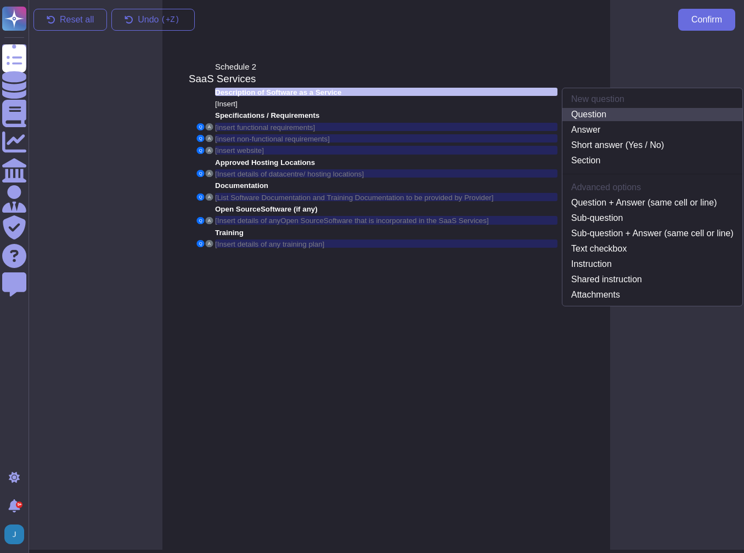
click at [588, 110] on link "Question" at bounding box center [652, 114] width 180 height 13
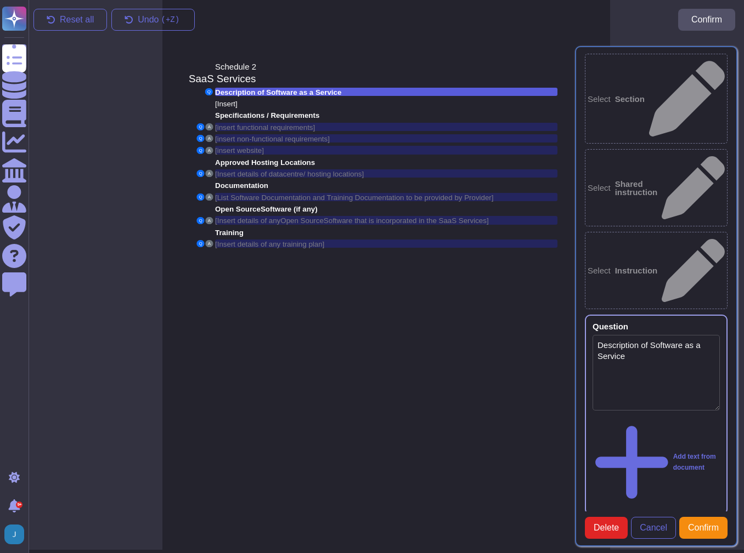
type textarea "Description of Software as a Service"
click at [237, 103] on span "[Insert]" at bounding box center [226, 104] width 22 height 8
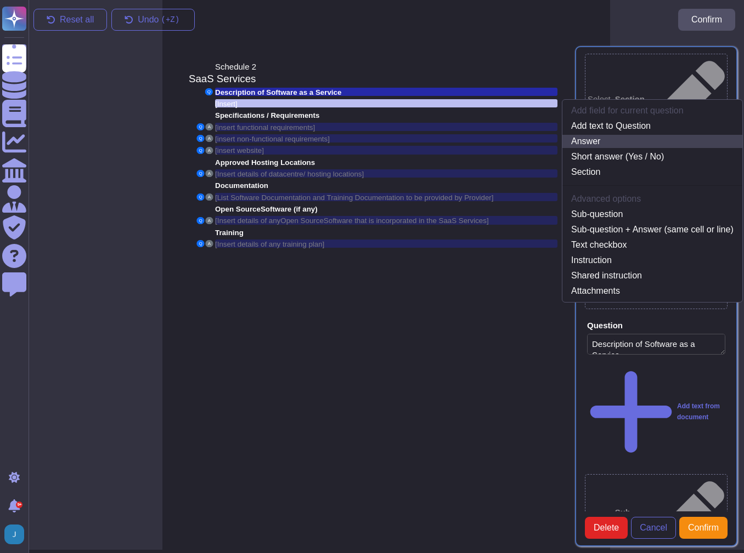
click at [580, 139] on link "Answer" at bounding box center [652, 141] width 180 height 13
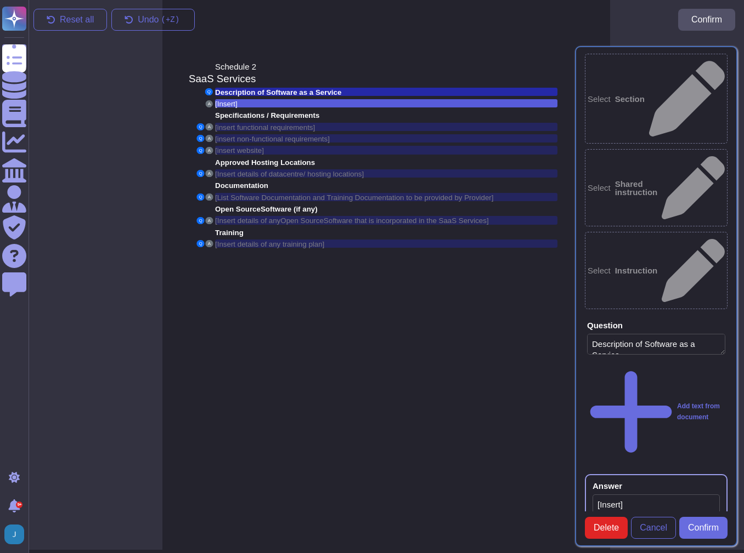
type textarea "[Insert]"
click at [259, 112] on span "Specifications / Requirements" at bounding box center [267, 115] width 104 height 8
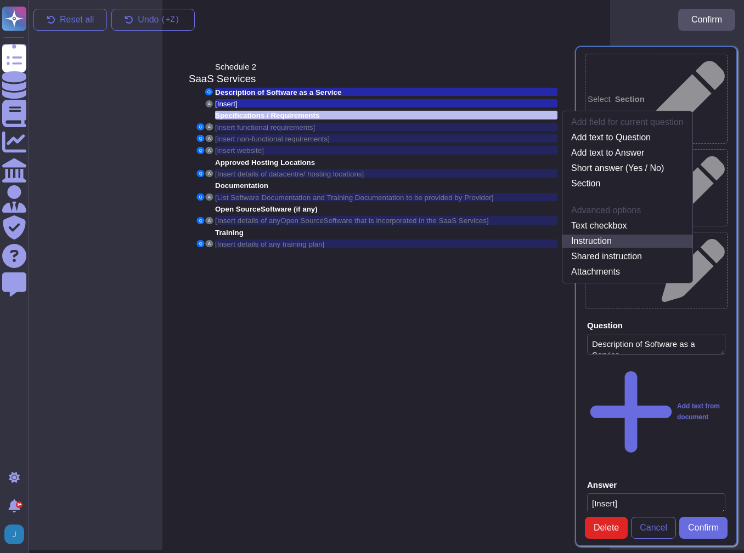
click at [606, 236] on link "Instruction" at bounding box center [627, 241] width 130 height 13
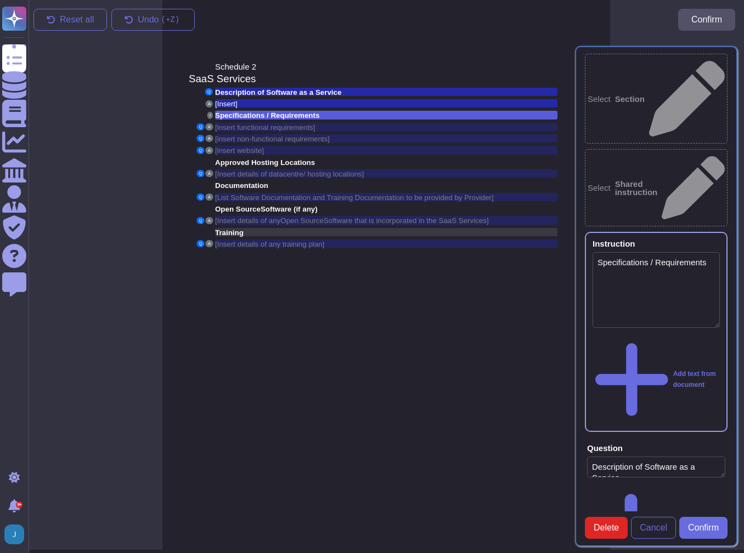
type textarea "Specifications / Requirements"
click at [259, 162] on span "Approved Hosting Locations" at bounding box center [265, 163] width 100 height 8
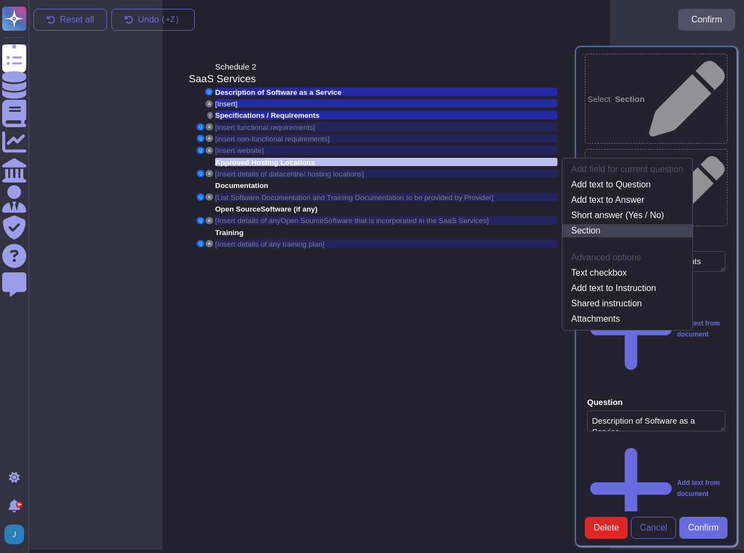
click at [580, 224] on link "Section" at bounding box center [627, 230] width 130 height 13
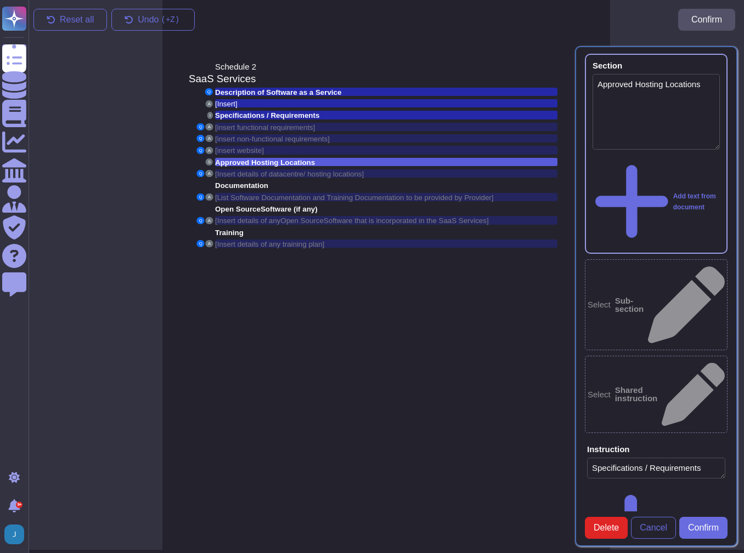
type textarea "Approved Hosting Locations"
click at [281, 114] on span "Specifications / Requirements" at bounding box center [267, 115] width 104 height 8
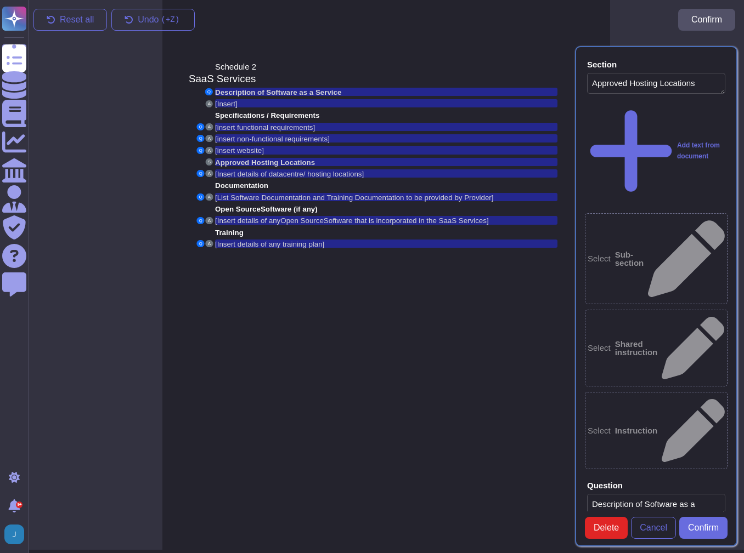
click at [620, 392] on div "Select Instruction" at bounding box center [656, 430] width 143 height 77
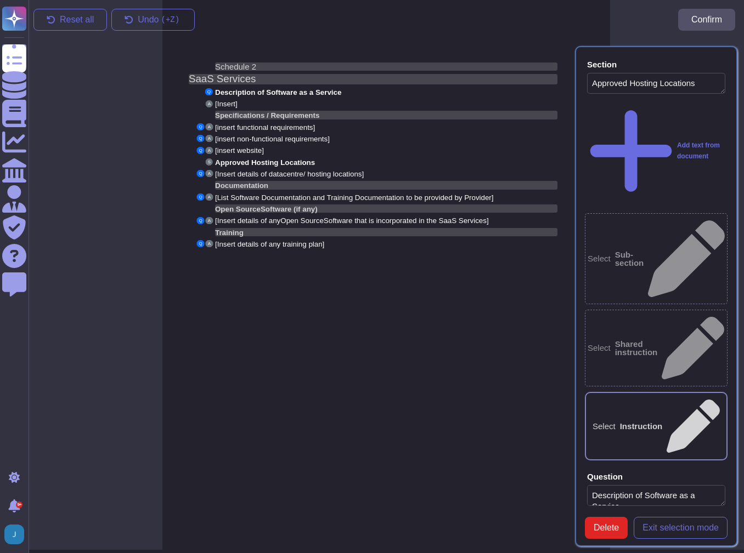
click at [349, 320] on div "Schedule 2 SaaS Services Q Description of Software as a Service A [Insert] Spec…" at bounding box center [386, 273] width 448 height 553
click at [679, 524] on span "Exit selection mode" at bounding box center [680, 528] width 76 height 9
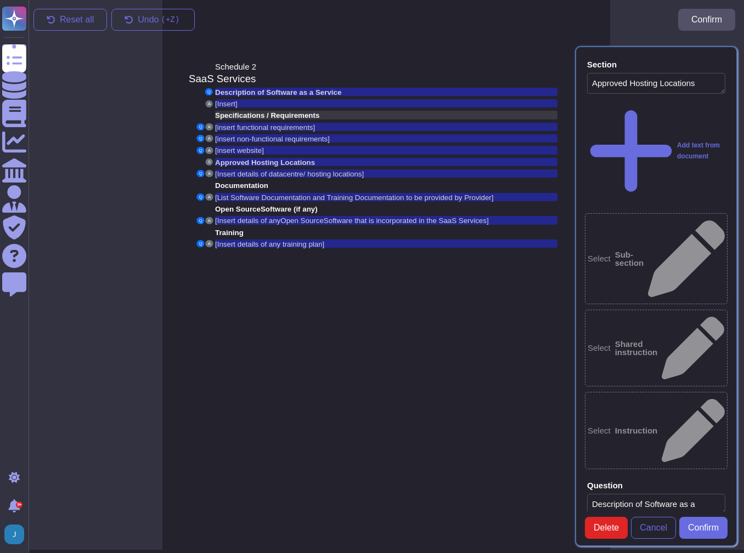
click at [255, 114] on span "Specifications / Requirements" at bounding box center [267, 115] width 104 height 8
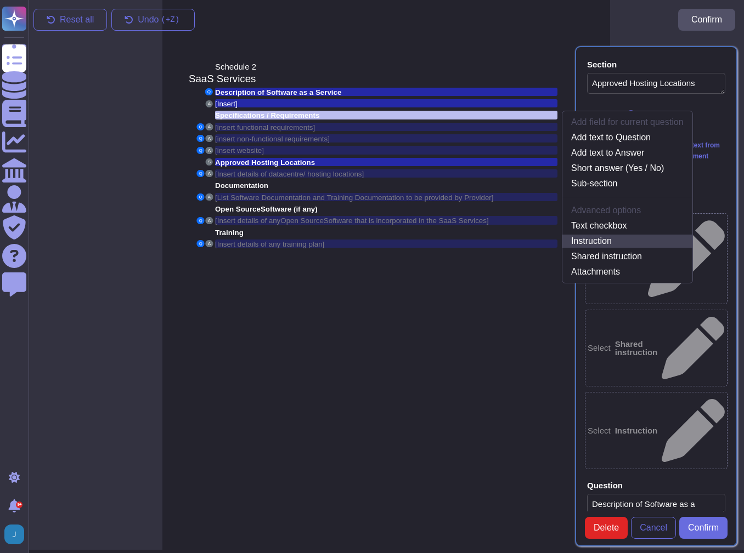
click at [602, 235] on link "Instruction" at bounding box center [627, 241] width 130 height 13
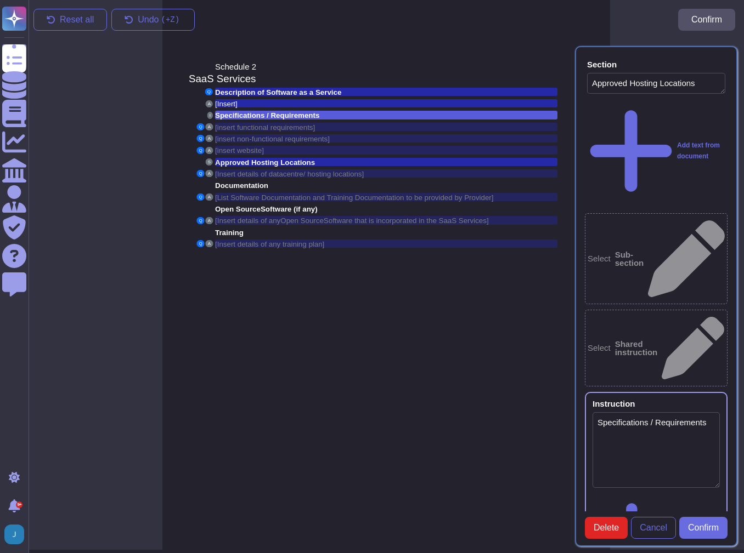
type textarea "Specifications / Requirements"
click at [720, 405] on icon at bounding box center [720, 405] width 0 height 0
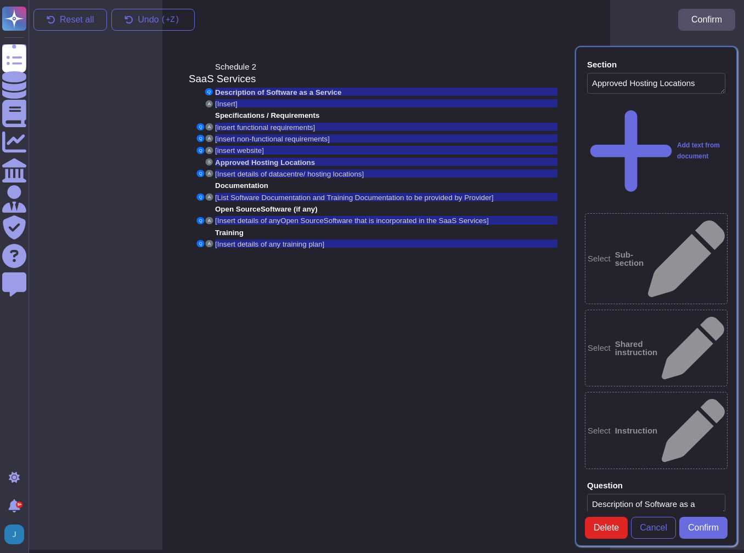
scroll to position [3, 0]
click at [706, 524] on span "Confirm" at bounding box center [703, 528] width 31 height 9
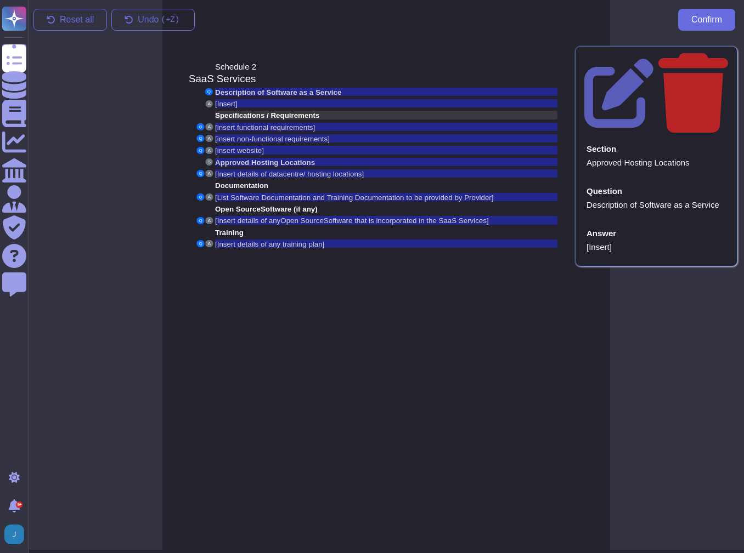
click at [256, 111] on span "Specifications / Requirements" at bounding box center [267, 115] width 104 height 8
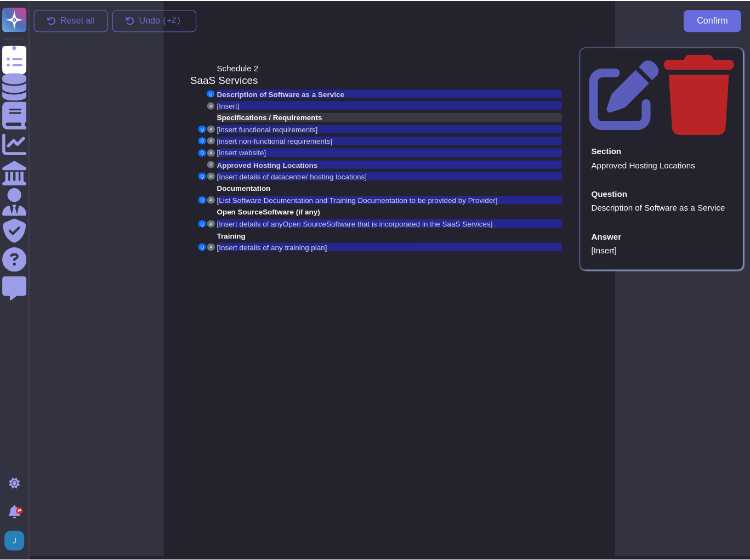
scroll to position [0, 0]
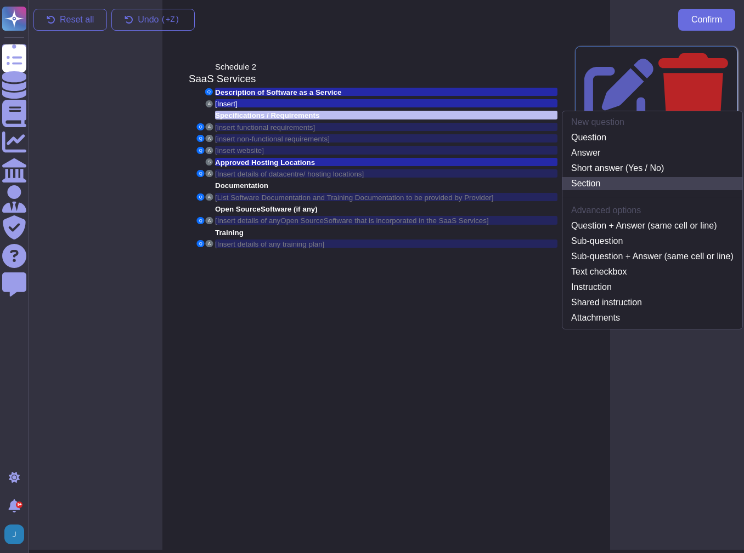
click at [597, 180] on link "Section" at bounding box center [652, 183] width 180 height 13
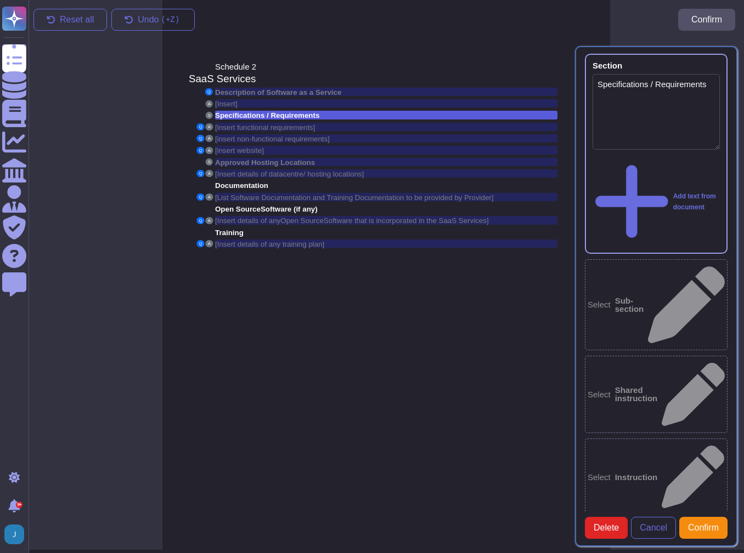
type textarea "Specifications / Requirements"
click at [237, 182] on span "Documentation" at bounding box center [241, 186] width 53 height 8
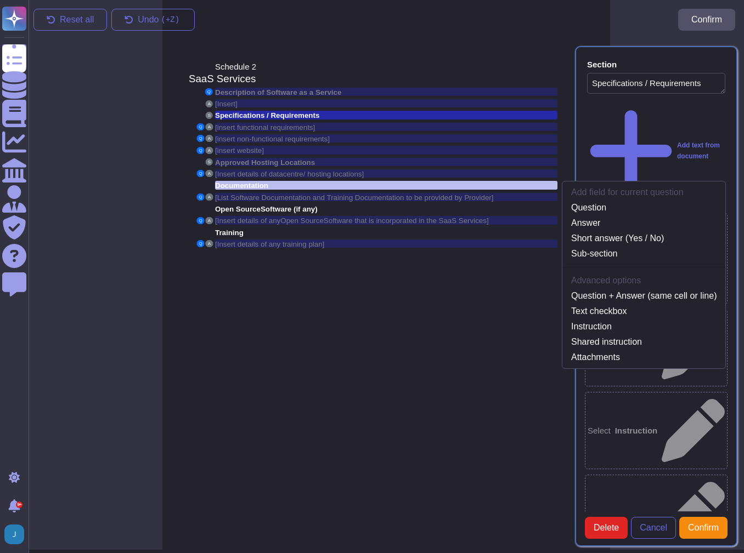
click at [385, 321] on div "Schedule 2 SaaS Services Q Description of Software as a Service A [Insert] S Sp…" at bounding box center [386, 273] width 448 height 553
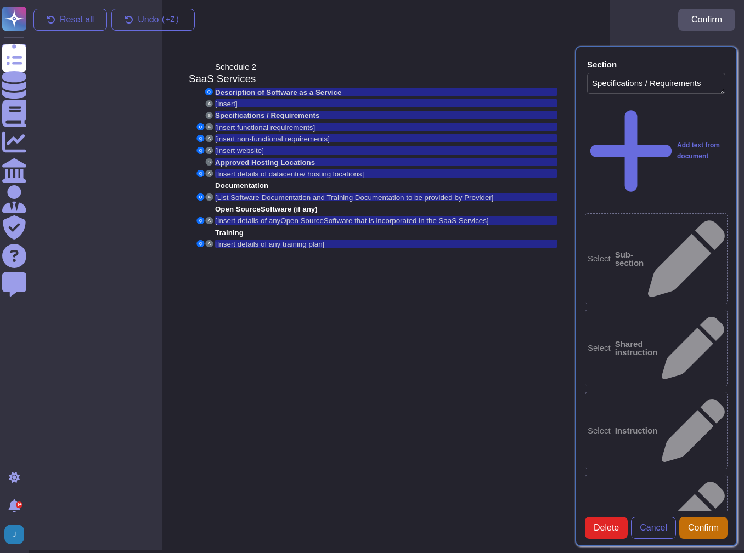
click at [706, 524] on span "Confirm" at bounding box center [703, 528] width 31 height 9
click at [654, 524] on span "Cancel" at bounding box center [653, 528] width 27 height 9
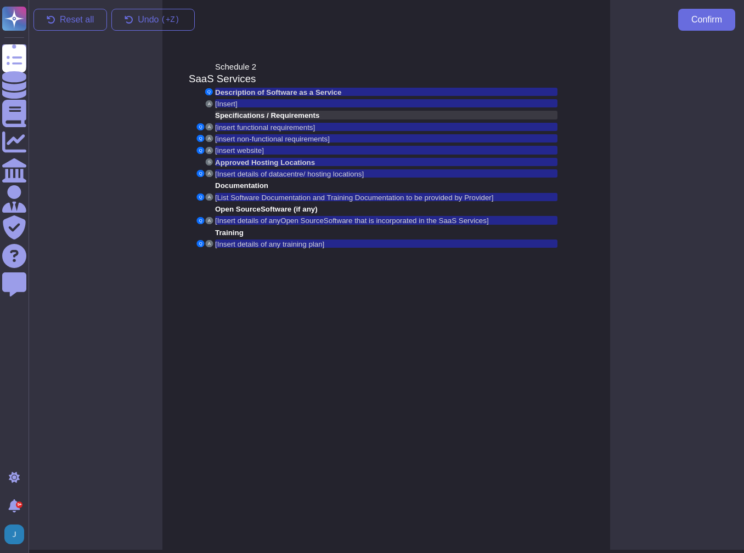
click at [270, 112] on span "Specifications / Requirements" at bounding box center [267, 115] width 104 height 8
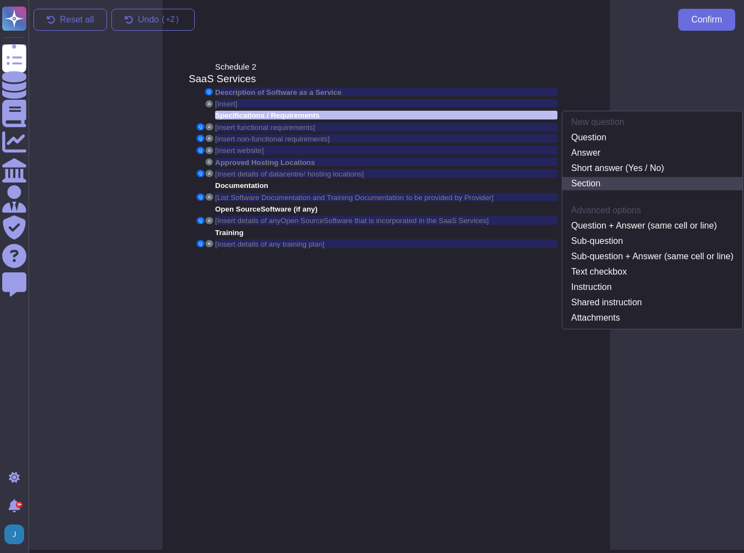
click at [589, 185] on link "Section" at bounding box center [652, 183] width 180 height 13
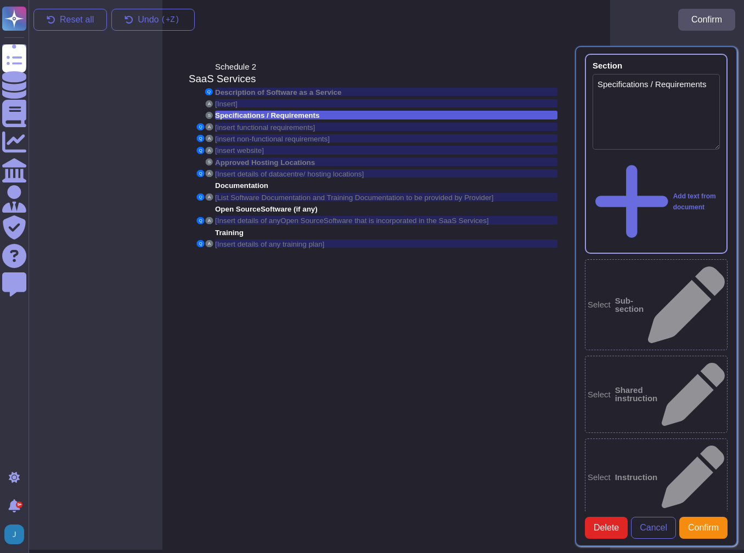
type textarea "Specifications / Requirements"
click at [725, 517] on button "Confirm" at bounding box center [703, 528] width 48 height 22
click at [232, 182] on span "Documentation" at bounding box center [241, 186] width 53 height 8
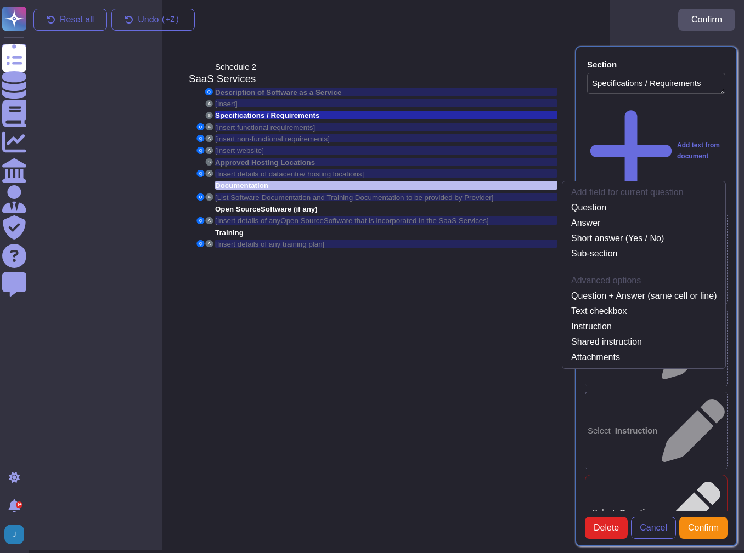
click at [642, 251] on b "Sub-section" at bounding box center [629, 259] width 29 height 16
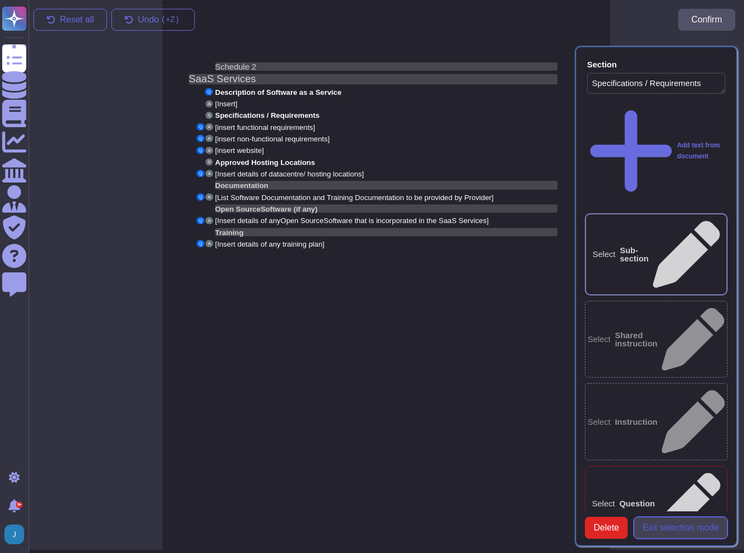
click at [687, 524] on span "Exit selection mode" at bounding box center [680, 528] width 76 height 9
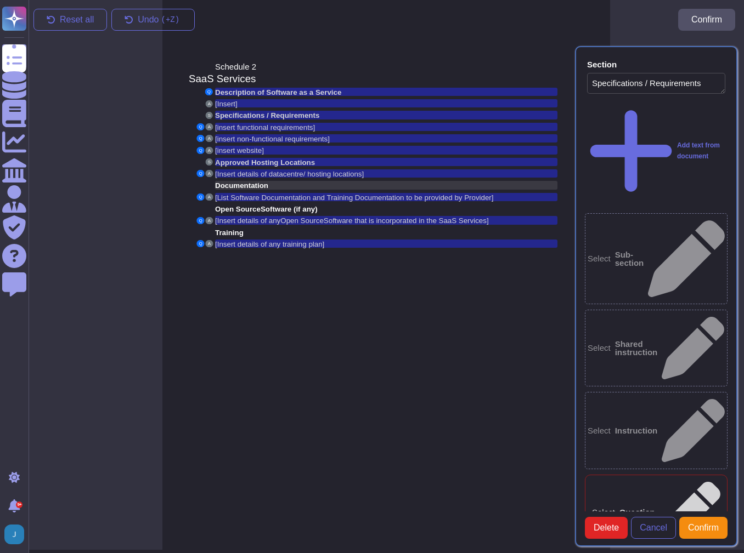
click at [238, 182] on span "Documentation" at bounding box center [241, 186] width 53 height 8
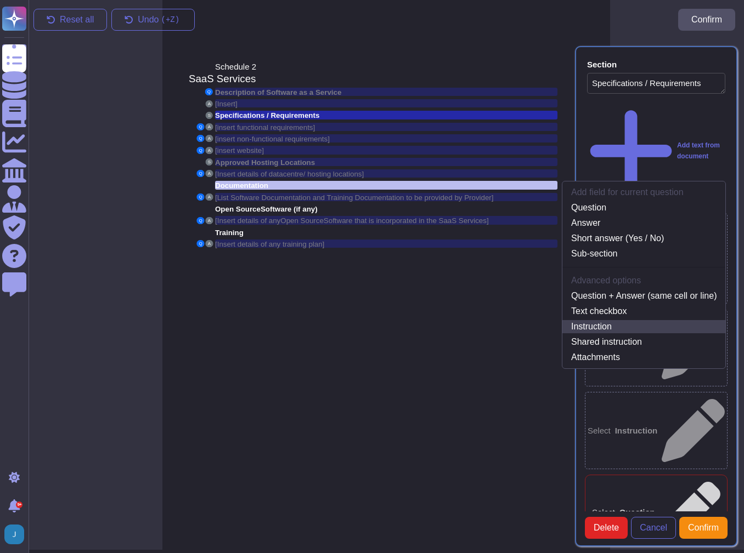
click at [589, 323] on link "Instruction" at bounding box center [643, 326] width 163 height 13
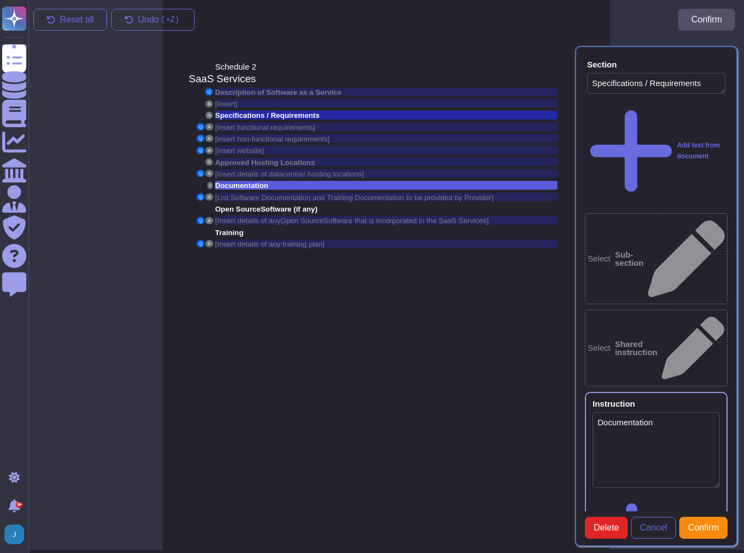
type textarea "Documentation"
click at [691, 524] on span "Confirm" at bounding box center [703, 528] width 31 height 9
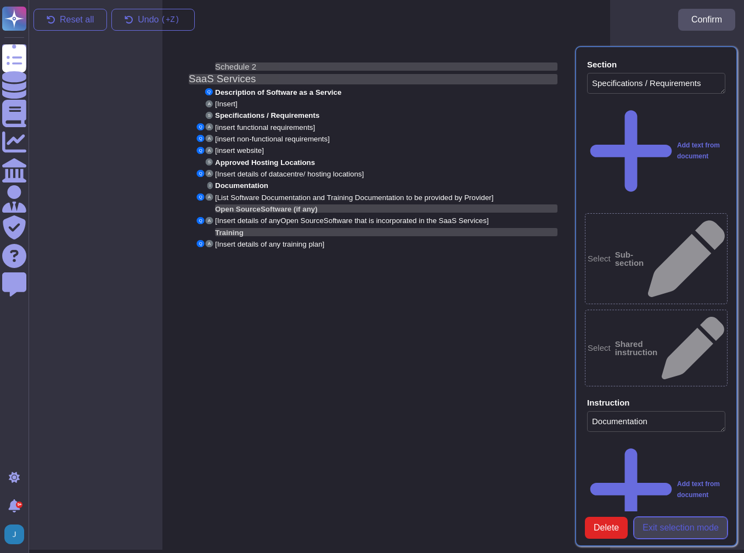
click at [676, 524] on span "Exit selection mode" at bounding box center [680, 528] width 76 height 9
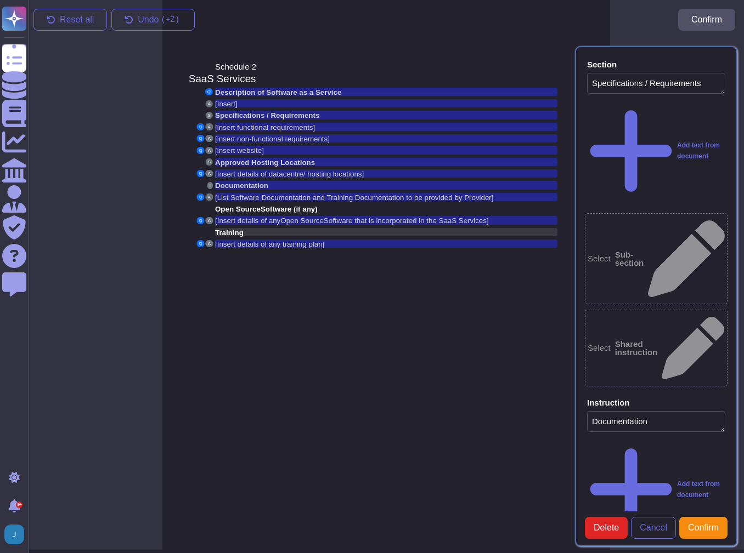
click at [235, 232] on span "Training" at bounding box center [229, 233] width 29 height 8
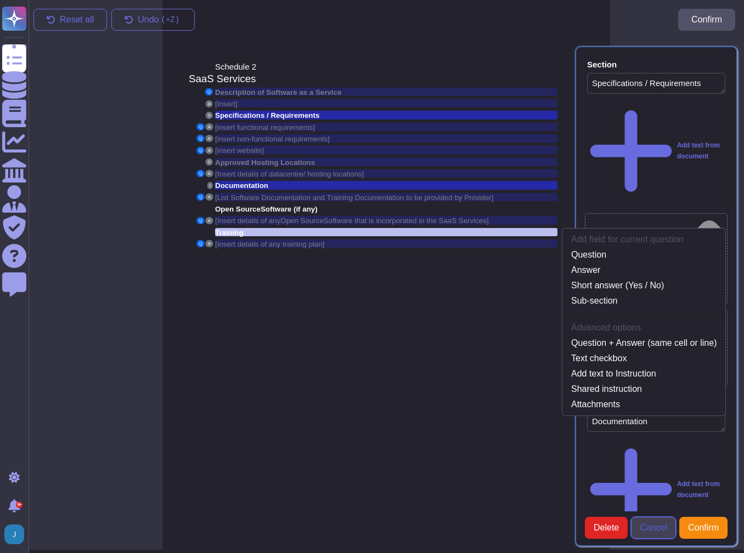
click at [665, 524] on span "Cancel" at bounding box center [653, 528] width 27 height 9
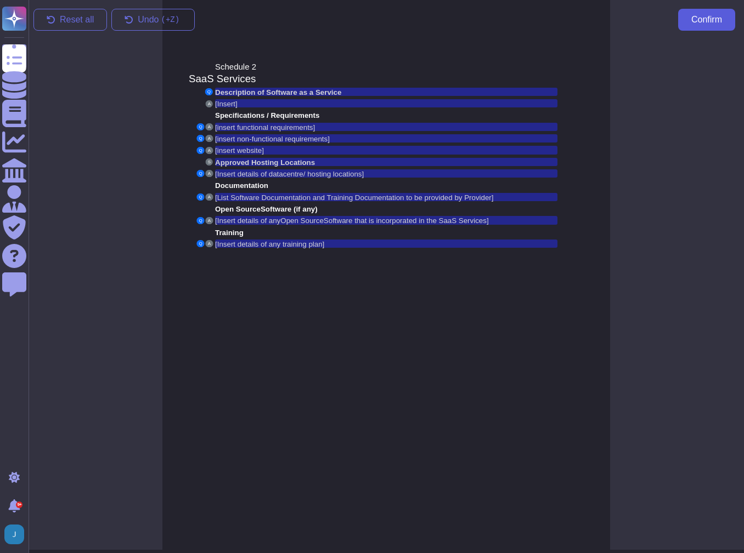
click at [713, 9] on button "Confirm" at bounding box center [706, 20] width 57 height 22
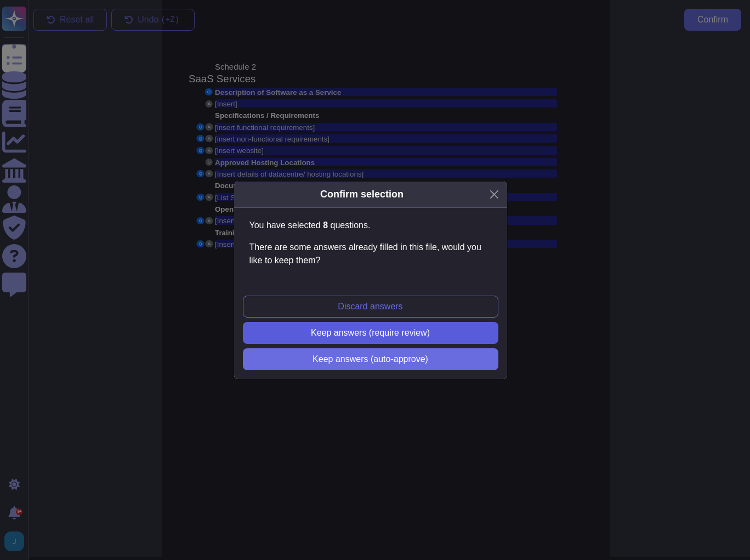
click at [396, 333] on span "Keep answers (require review)" at bounding box center [370, 333] width 119 height 9
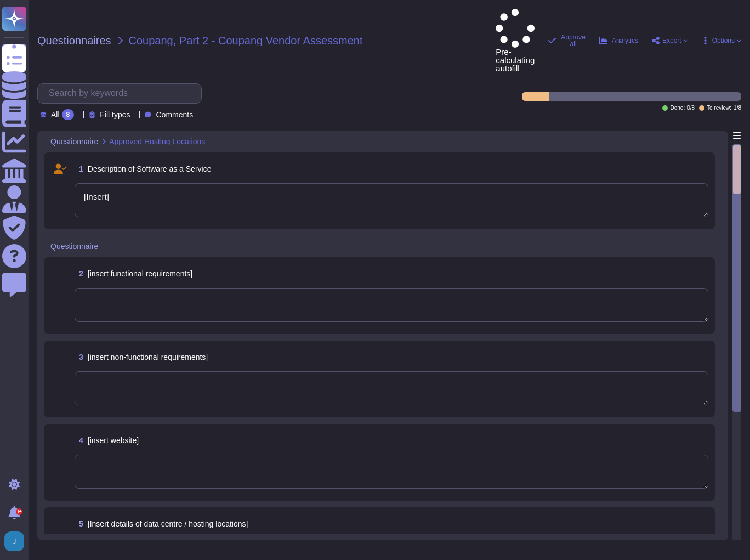
type textarea "[Insert]"
drag, startPoint x: 122, startPoint y: 156, endPoint x: 50, endPoint y: 151, distance: 72.0
click at [50, 159] on div "1 Description of Software as a Service [Insert]" at bounding box center [379, 191] width 658 height 64
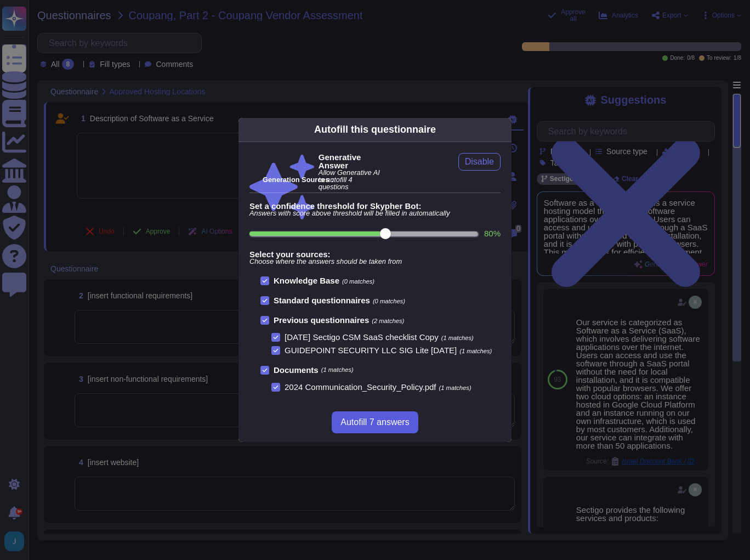
click at [376, 428] on button "Autofill 7 answers" at bounding box center [375, 422] width 86 height 22
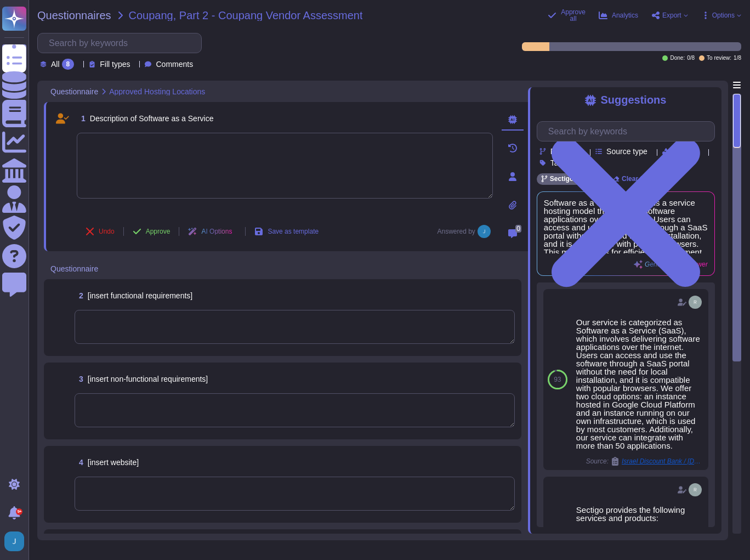
type textarea "The key functional requirements of the application include: 1. Outbound network…"
type textarea "Examples of such requirements may be: o Do not publish."
type textarea "[URL][DOMAIN_NAME]"
type textarea "- [GEOGRAPHIC_DATA], [US_STATE], [GEOGRAPHIC_DATA] - [GEOGRAPHIC_DATA] - [GEOGR…"
type textarea "Software Documentation: 1. Administrator guide to SCM 2. Privacy_Policy.pdf 3. …"
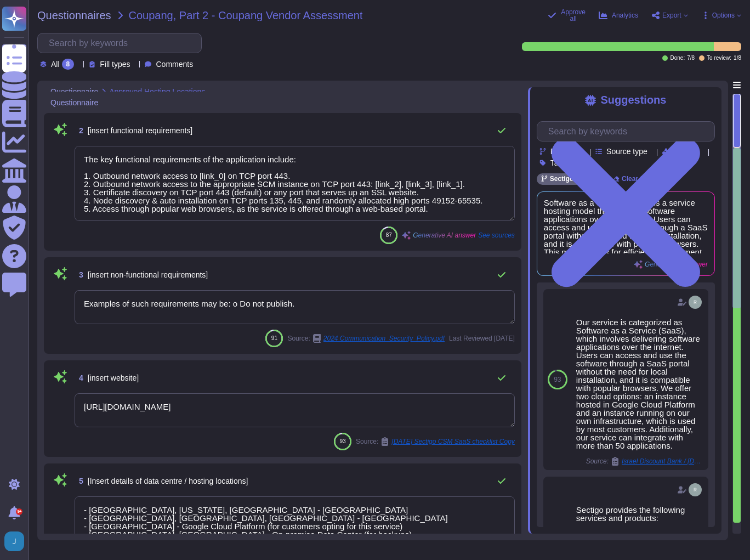
scroll to position [176, 0]
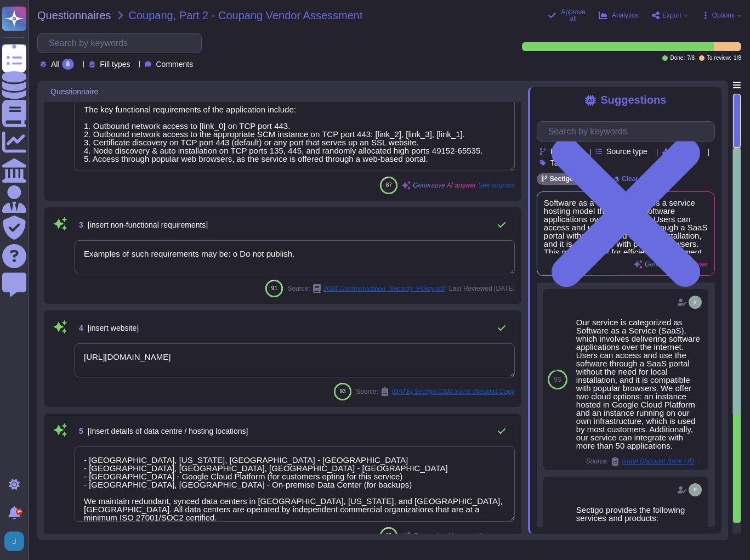
type textarea "Yes, open-source software is being provided."
type textarea "Sectigo has a comprehensive training plan that includes the following component…"
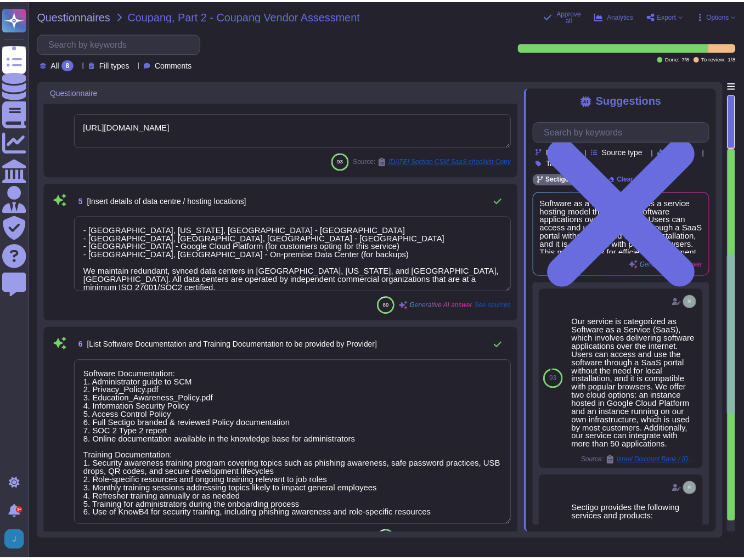
scroll to position [1, 0]
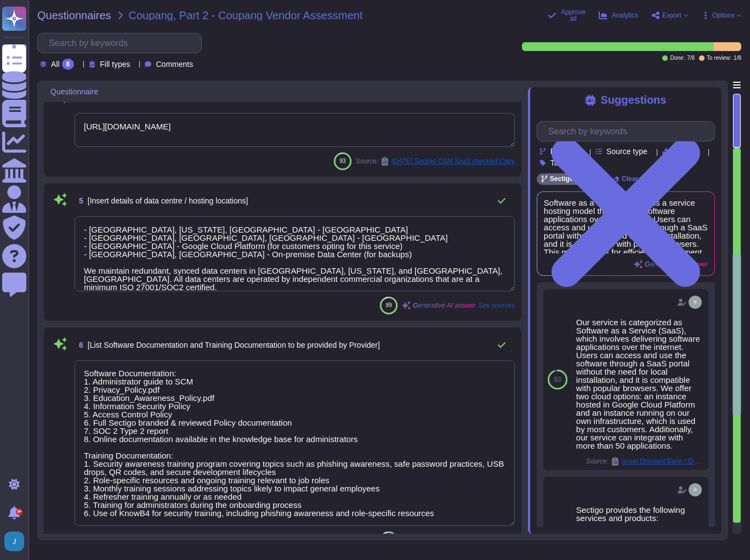
click at [426, 44] on div "All 8 Fill types Comments" at bounding box center [267, 51] width 461 height 37
click at [448, 24] on div "Questionnaires Coupang, Part 2 - Coupang Vendor Assessment Approve all Analytic…" at bounding box center [390, 280] width 722 height 560
click at [72, 10] on span "Questionnaires" at bounding box center [74, 15] width 74 height 11
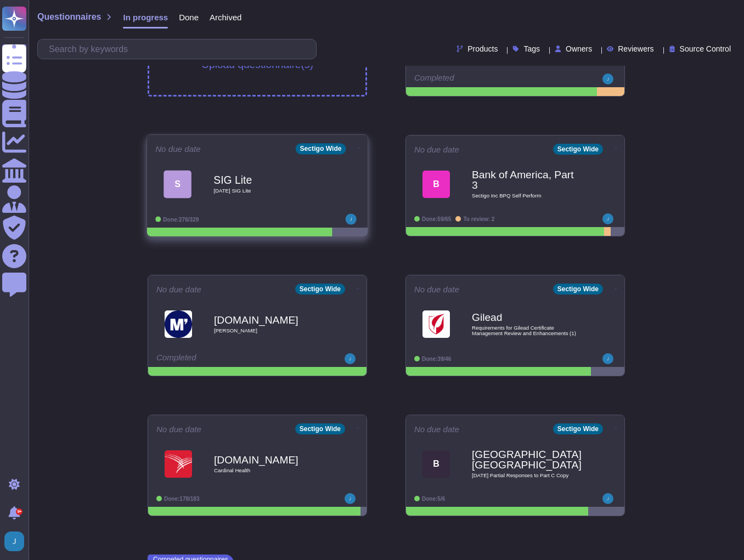
scroll to position [88, 0]
